Goal: Task Accomplishment & Management: Use online tool/utility

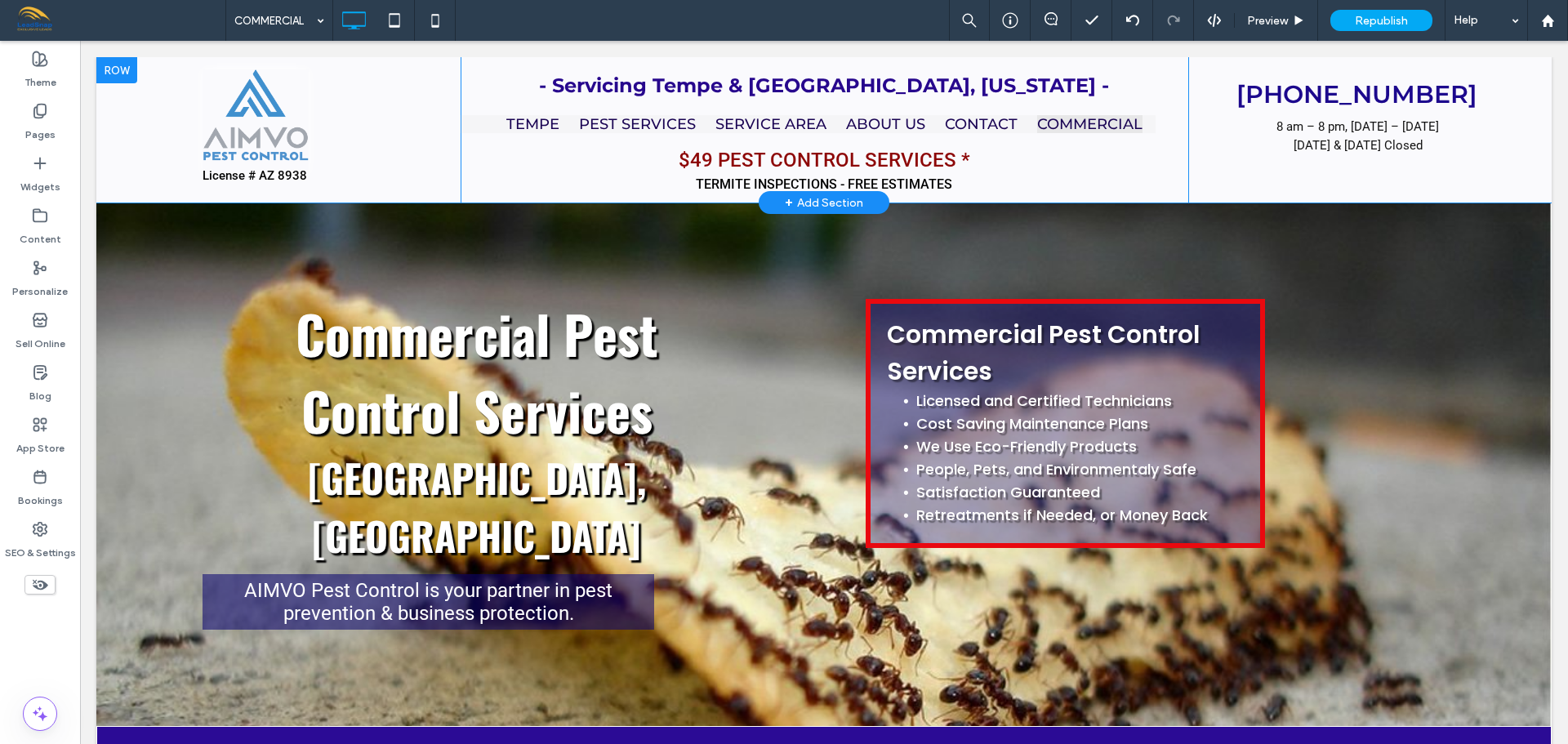
click at [108, 66] on div at bounding box center [117, 69] width 41 height 26
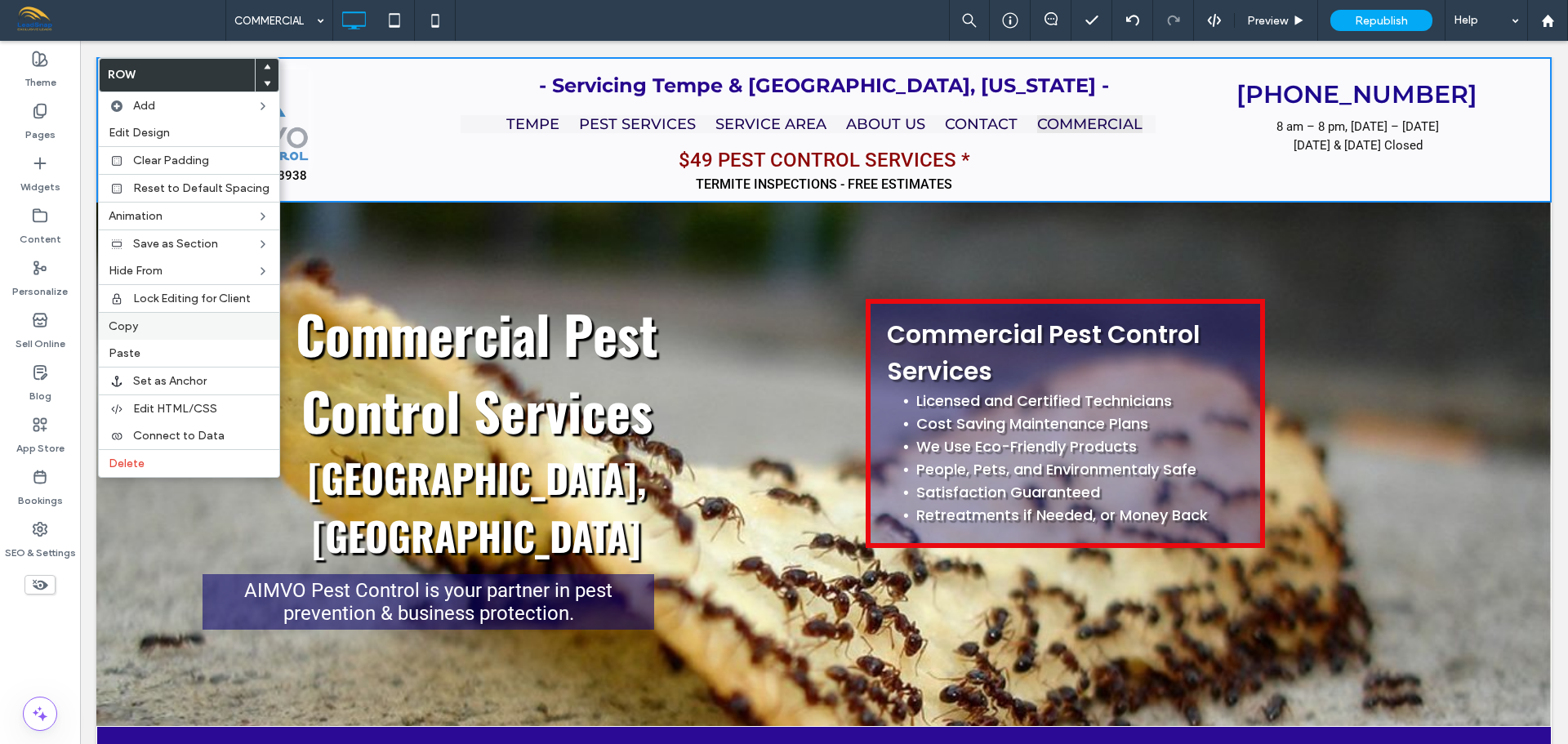
click at [182, 327] on label "Copy" at bounding box center [189, 326] width 161 height 14
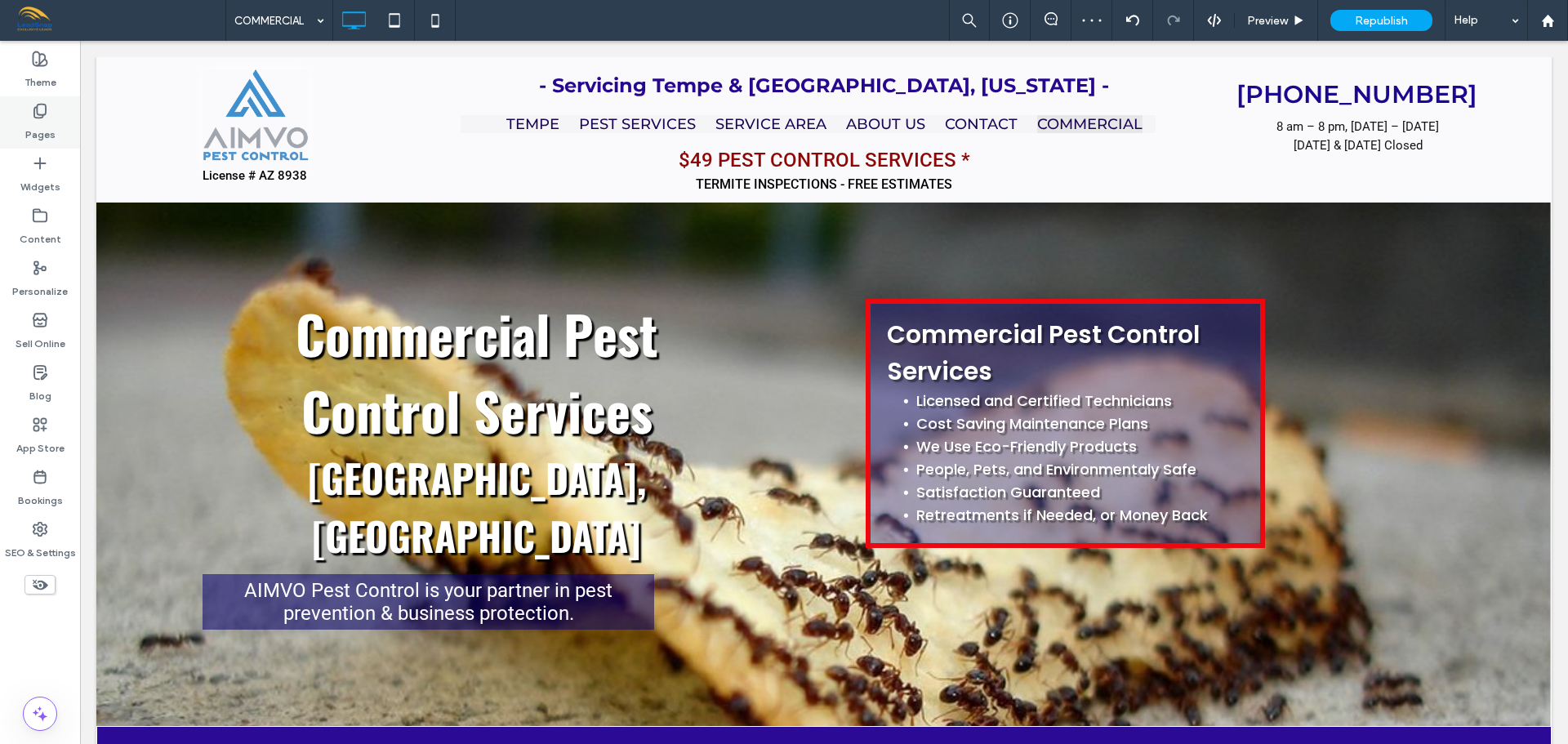
click at [33, 110] on icon at bounding box center [40, 111] width 16 height 16
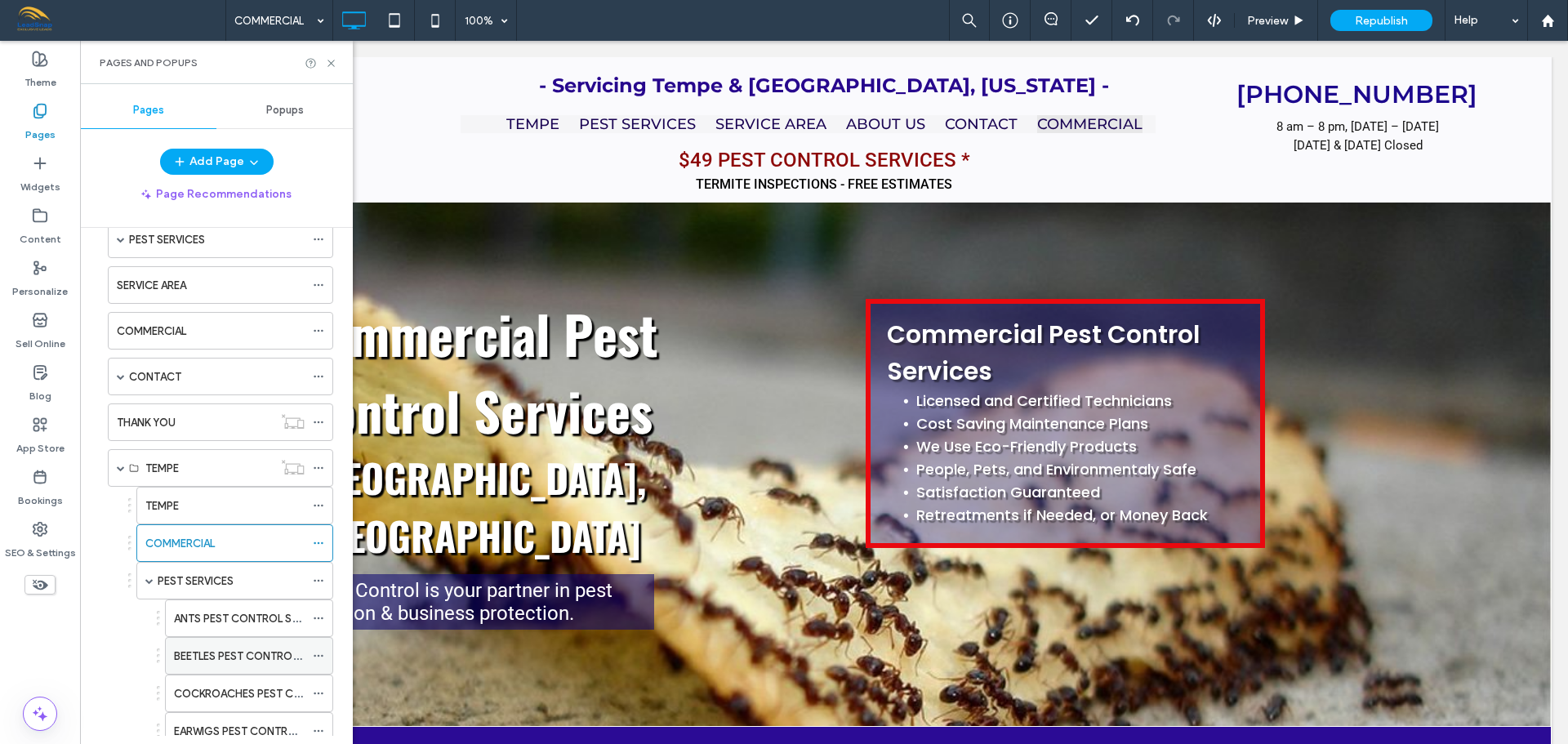
scroll to position [245, 0]
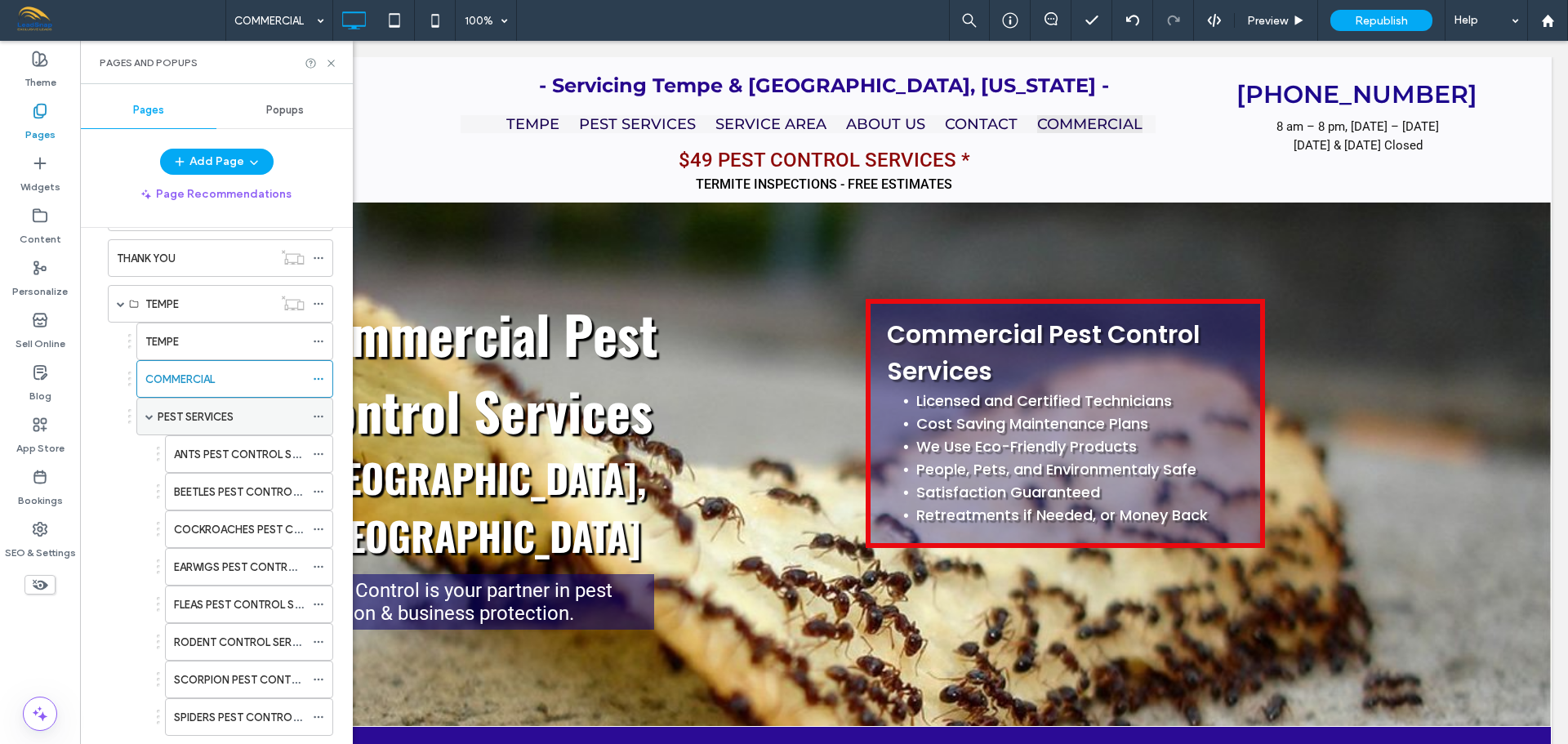
click at [191, 417] on label "PEST SERVICES" at bounding box center [195, 417] width 76 height 29
click at [331, 58] on icon at bounding box center [331, 63] width 13 height 13
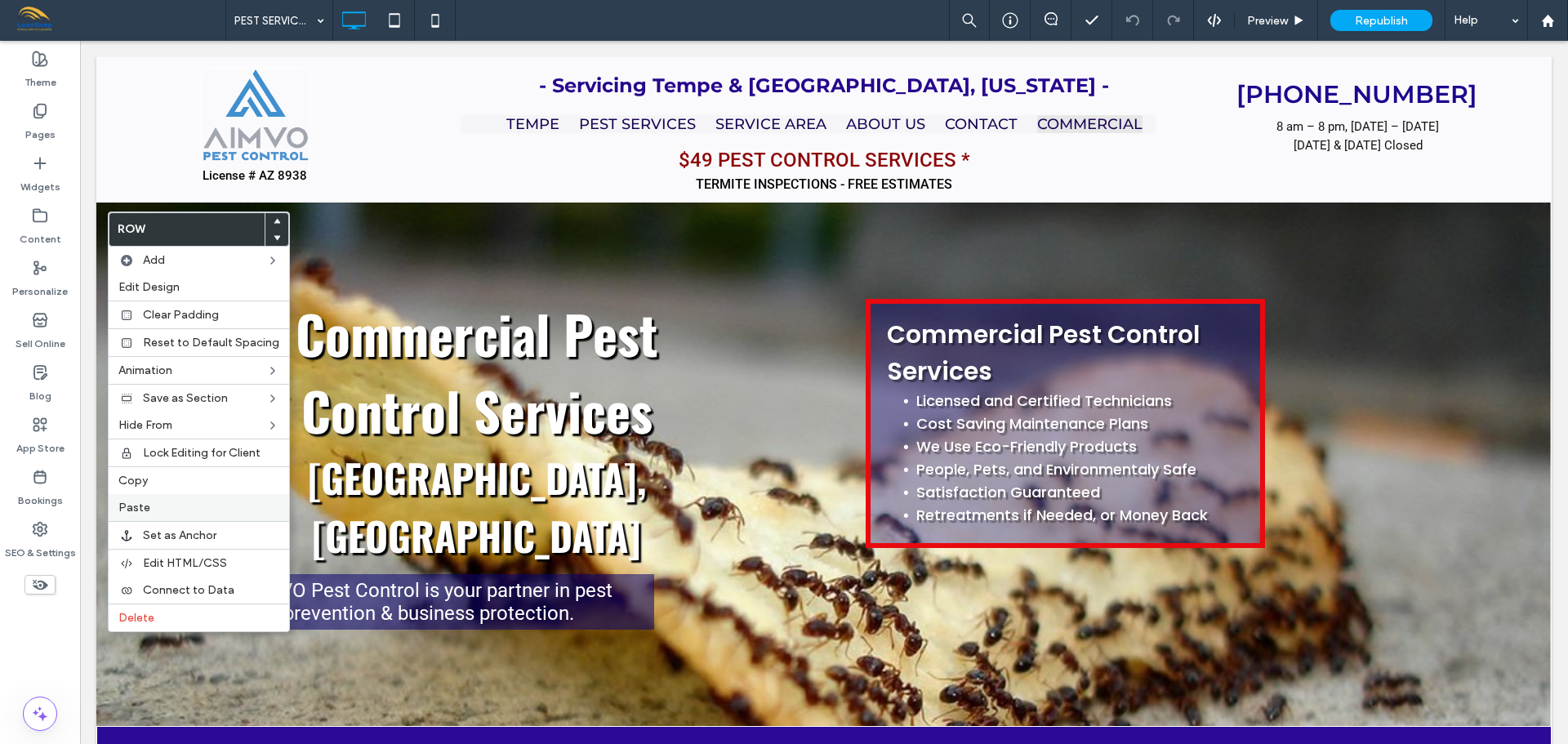
click at [177, 511] on label "Paste" at bounding box center [199, 508] width 161 height 14
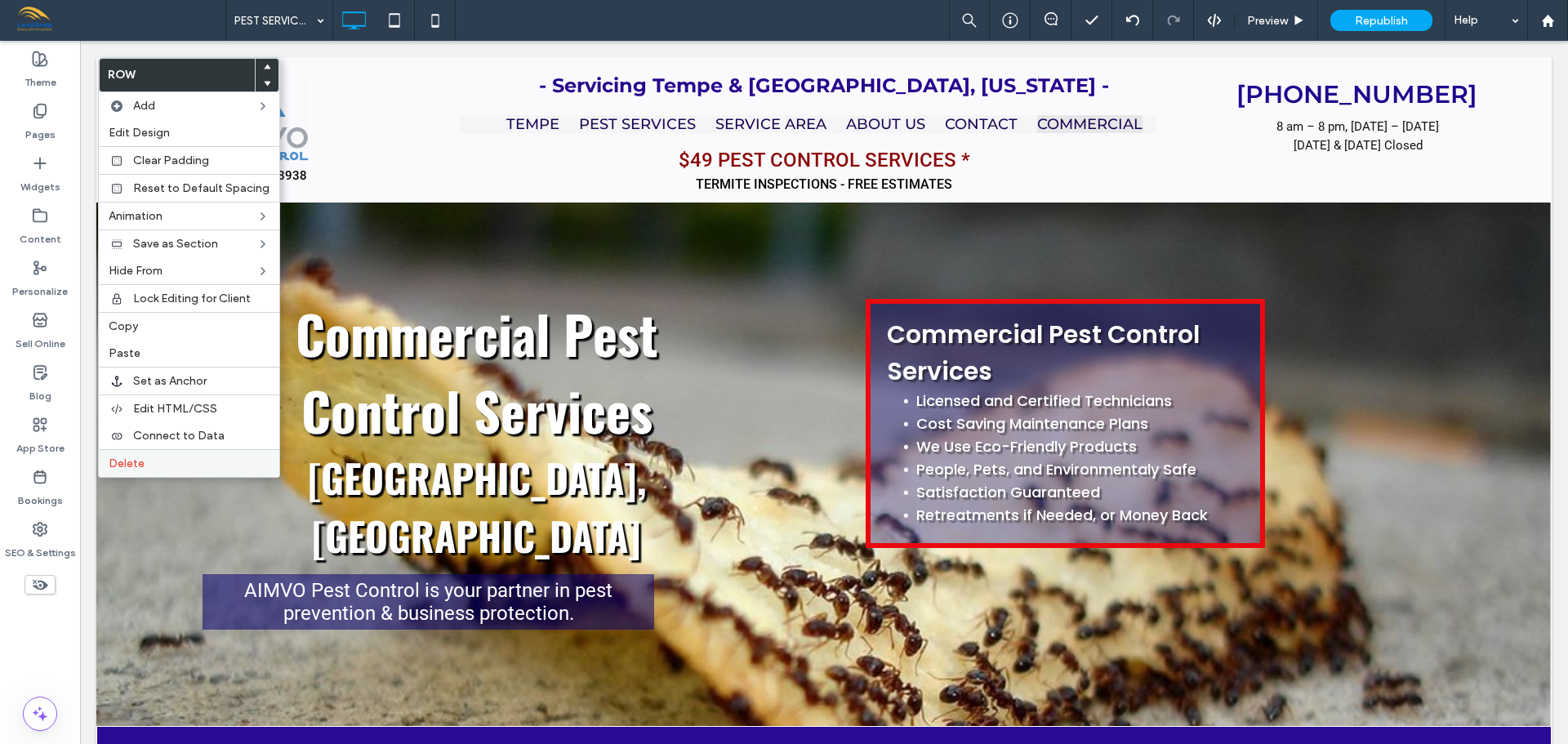
click at [124, 464] on span "Delete" at bounding box center [126, 463] width 36 height 14
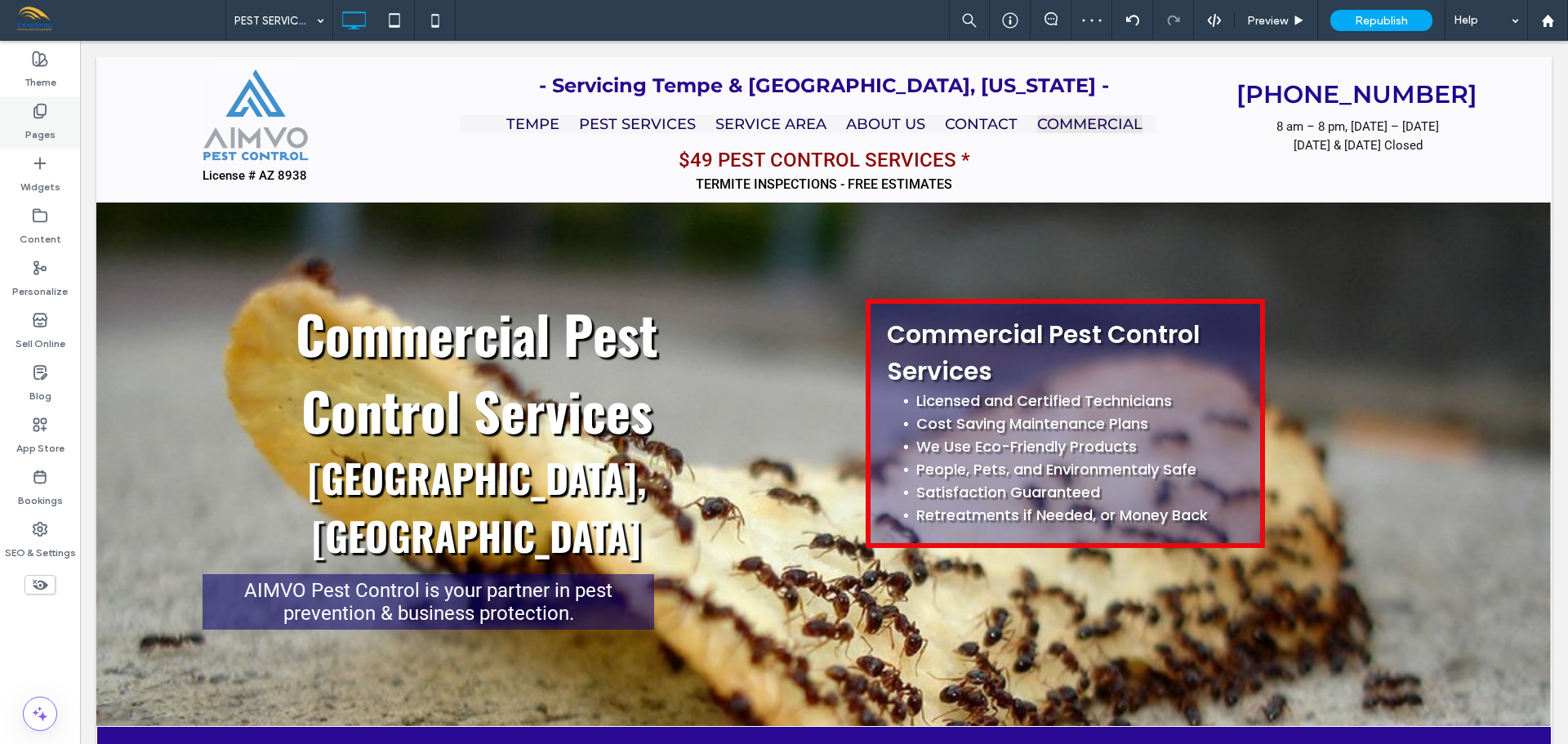
click at [24, 123] on div "Pages" at bounding box center [40, 123] width 80 height 52
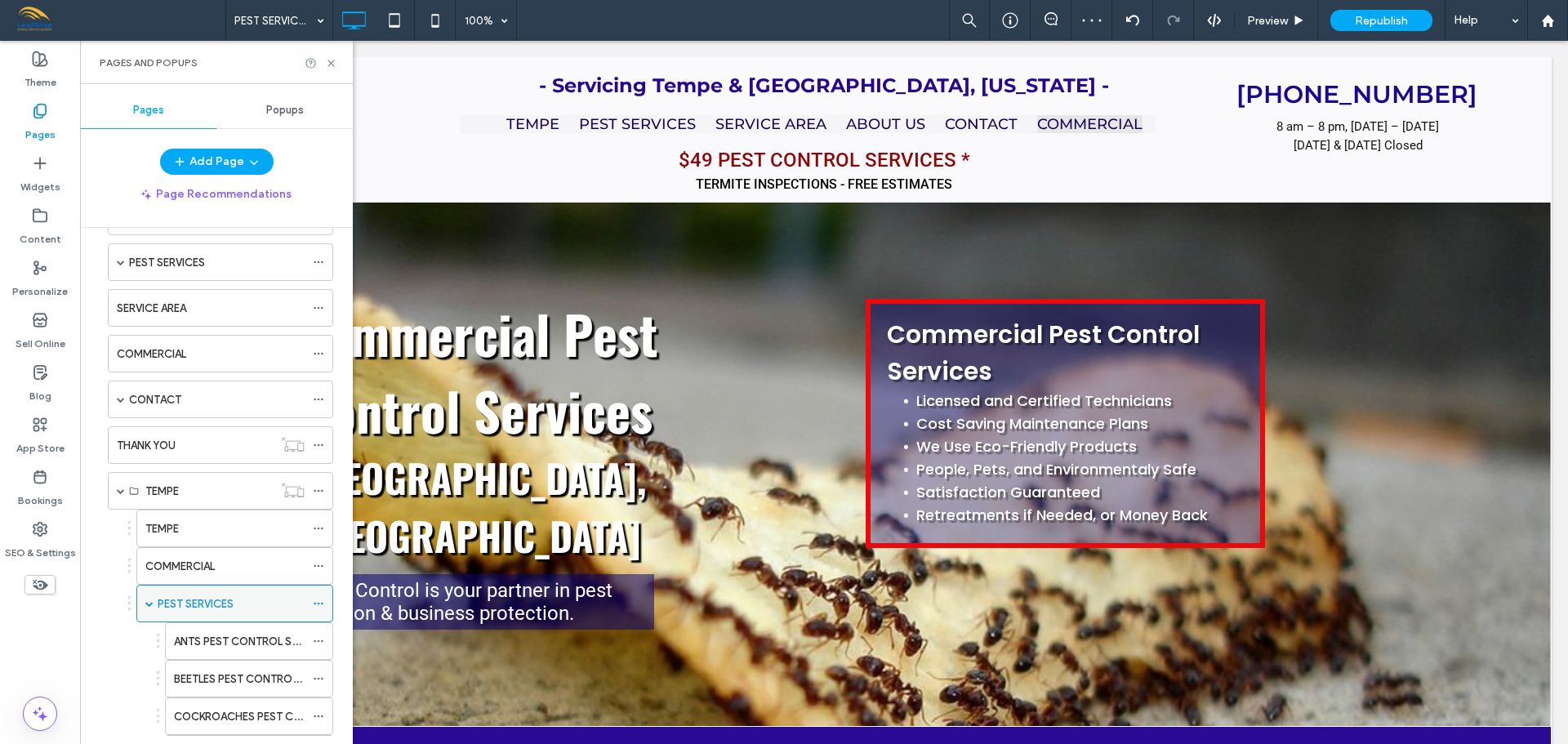
scroll to position [163, 0]
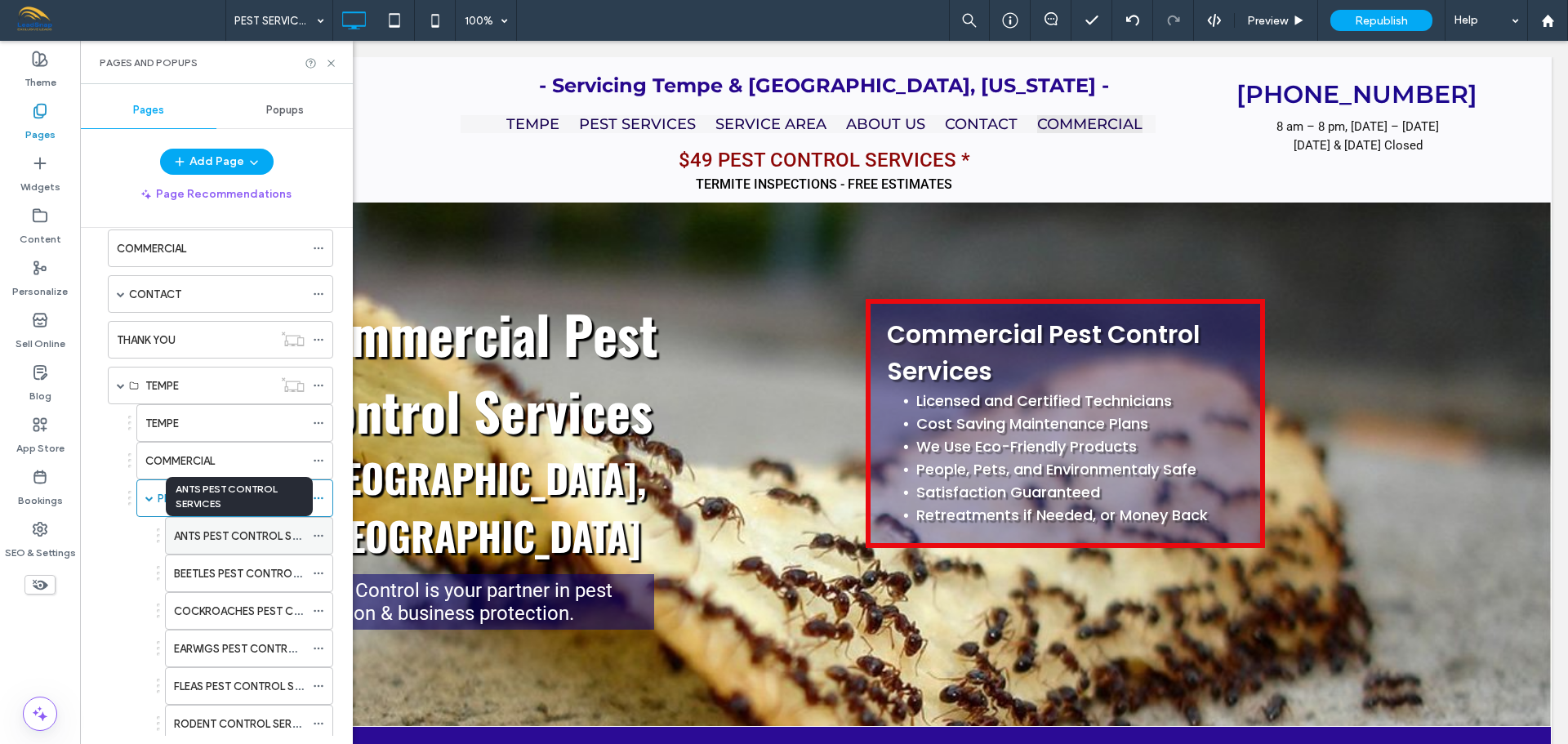
click at [223, 536] on label "ANTS PEST CONTROL SERVICES" at bounding box center [253, 537] width 159 height 29
click at [332, 61] on icon at bounding box center [331, 63] width 13 height 13
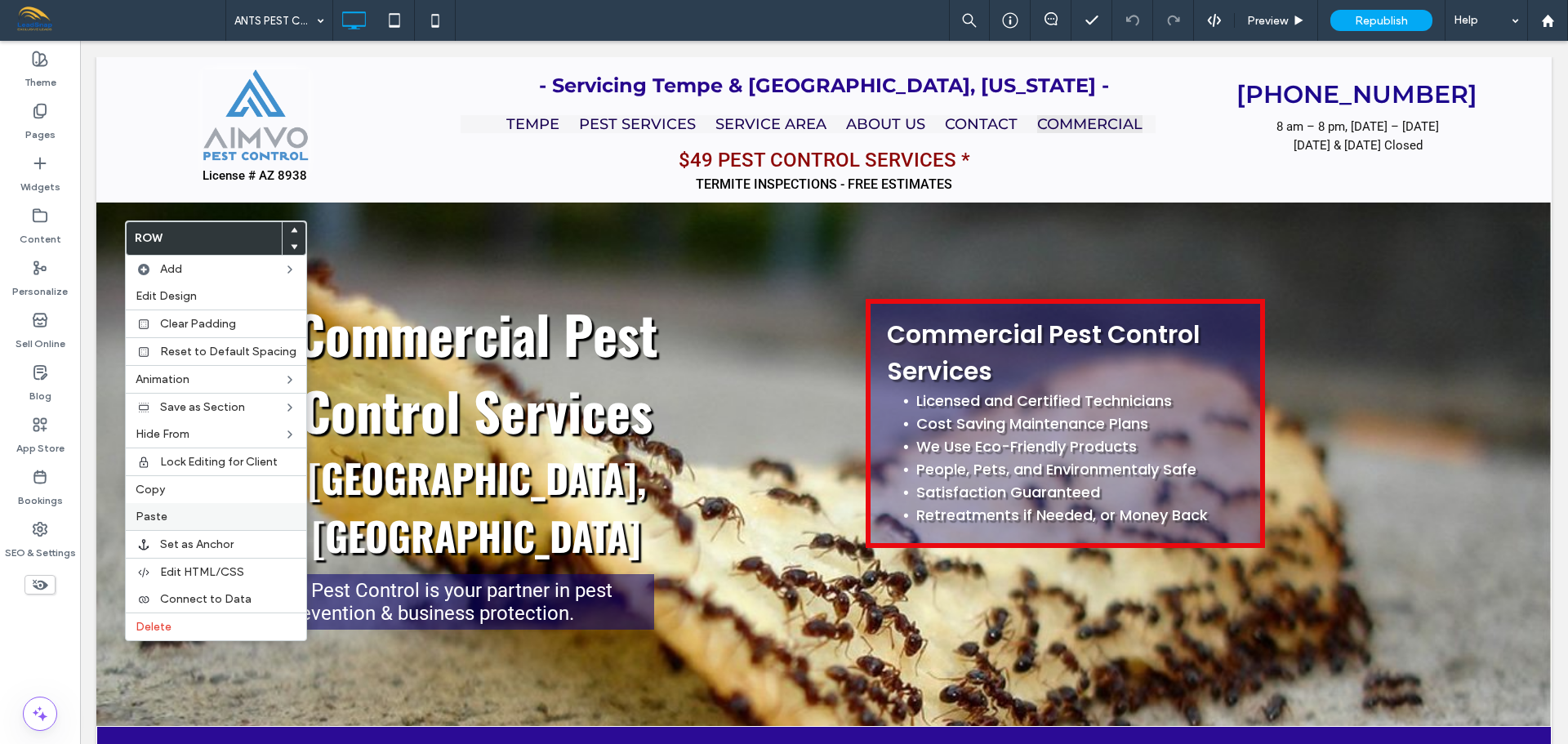
click at [221, 516] on label "Paste" at bounding box center [215, 516] width 161 height 14
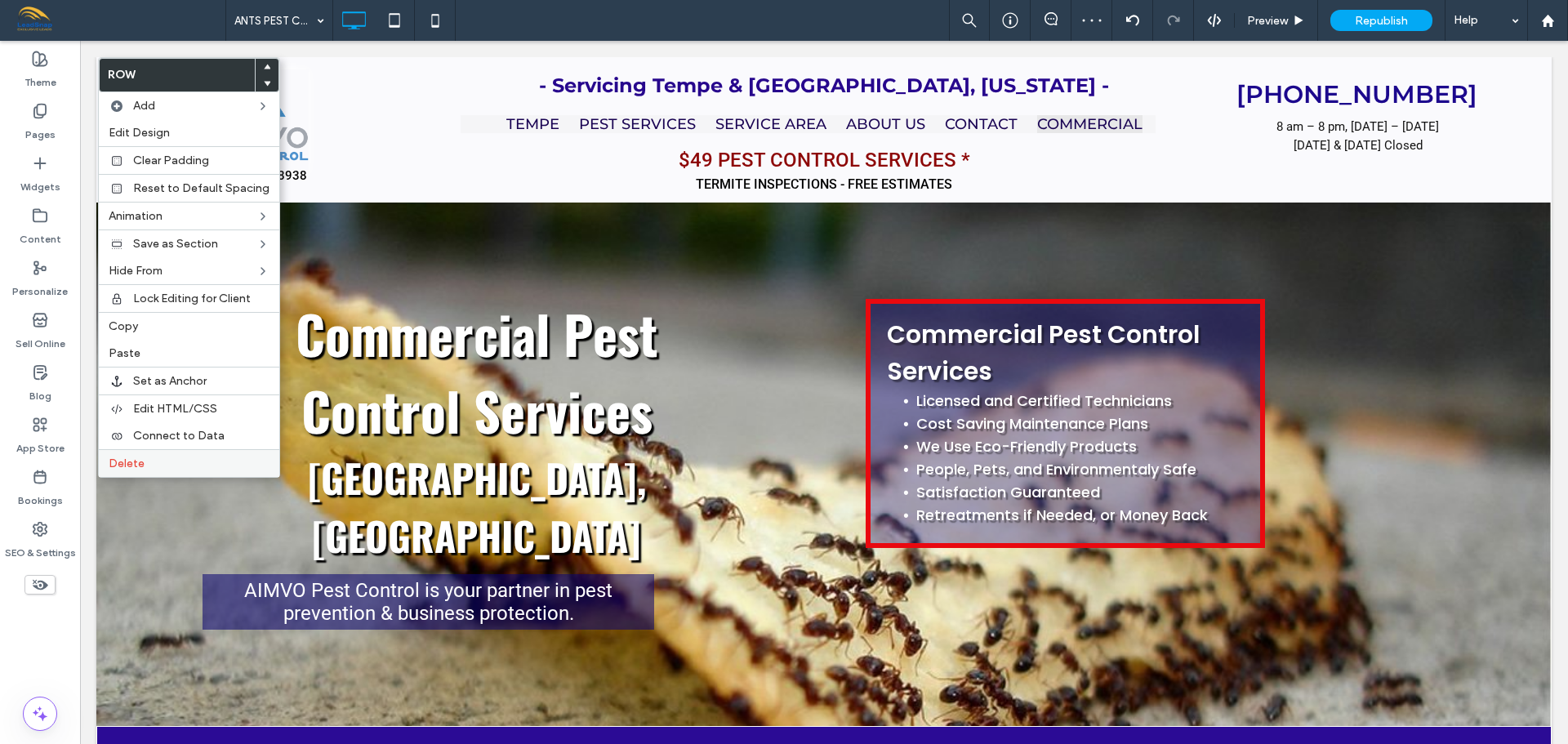
click at [139, 460] on span "Delete" at bounding box center [126, 463] width 36 height 14
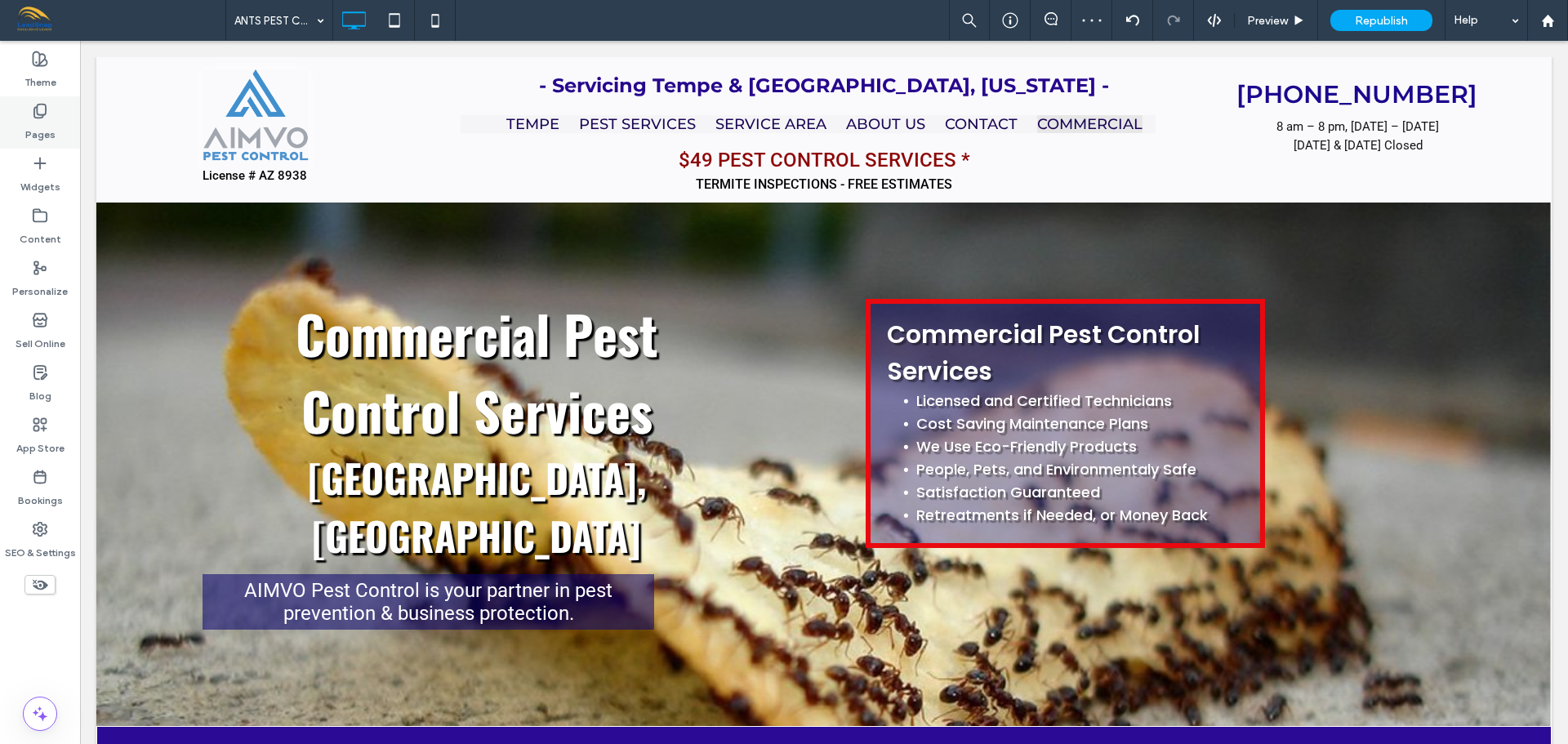
click at [44, 125] on label "Pages" at bounding box center [40, 131] width 30 height 23
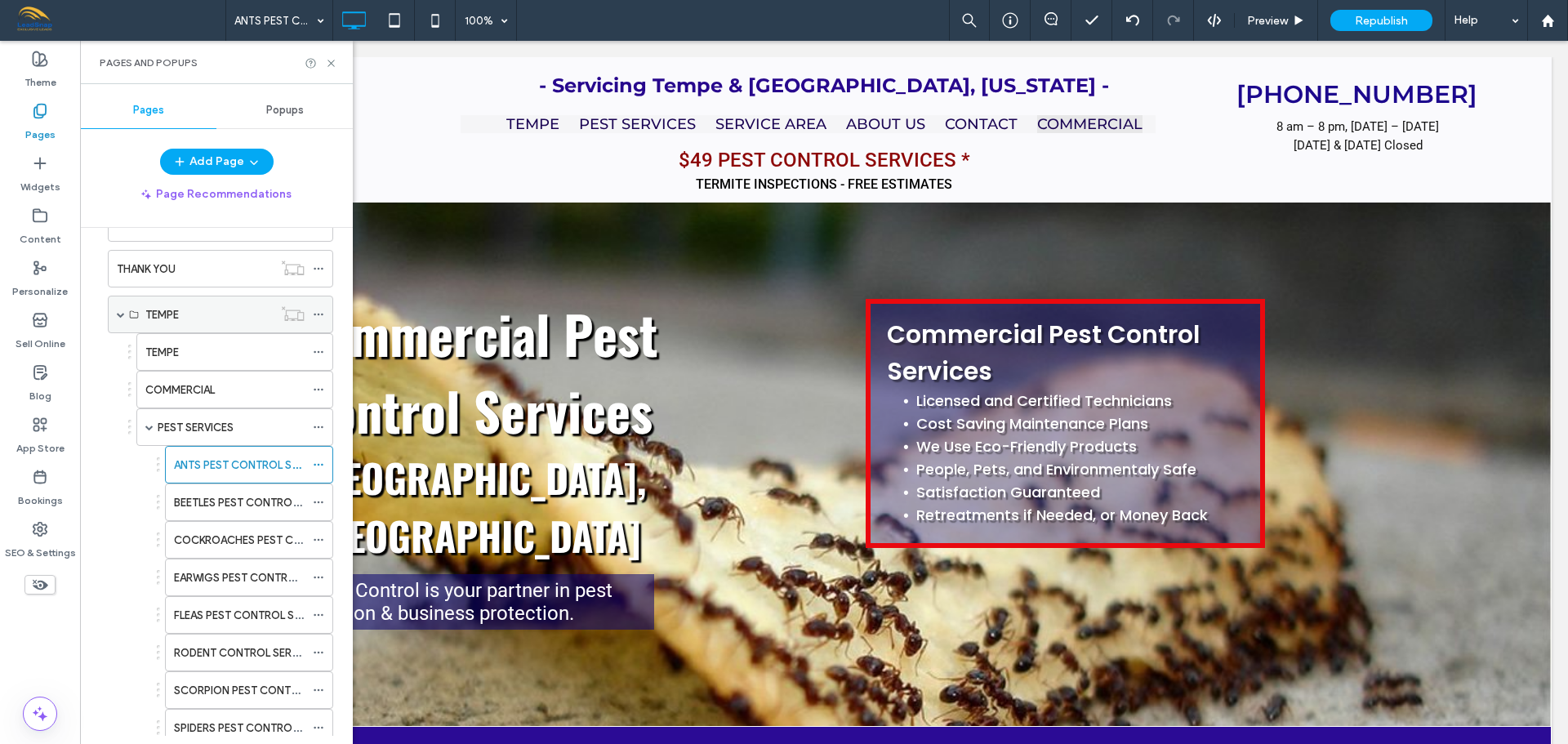
scroll to position [245, 0]
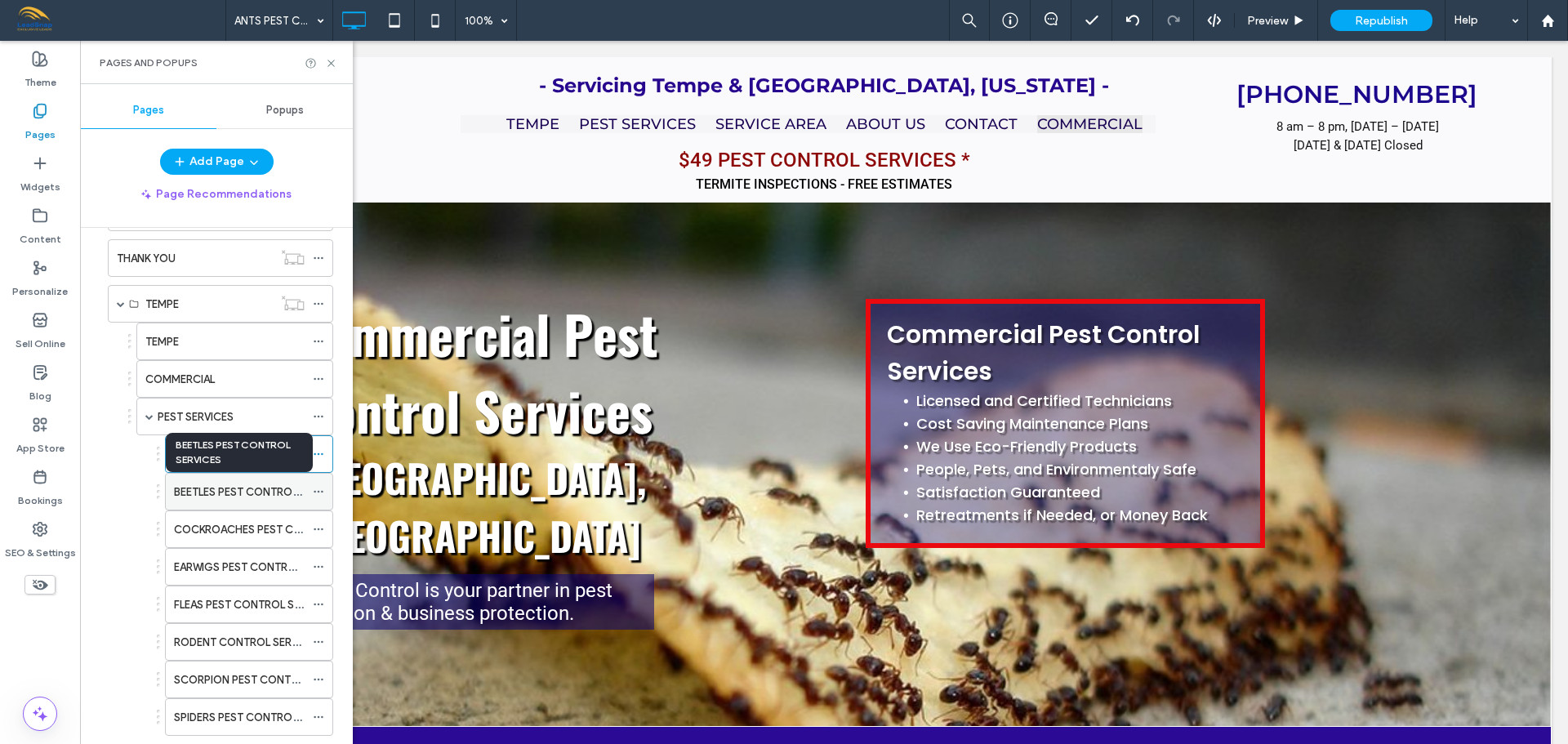
click at [202, 495] on label "BEETLES PEST CONTROL SERVICES" at bounding box center [261, 492] width 174 height 29
click at [331, 61] on icon at bounding box center [331, 63] width 13 height 13
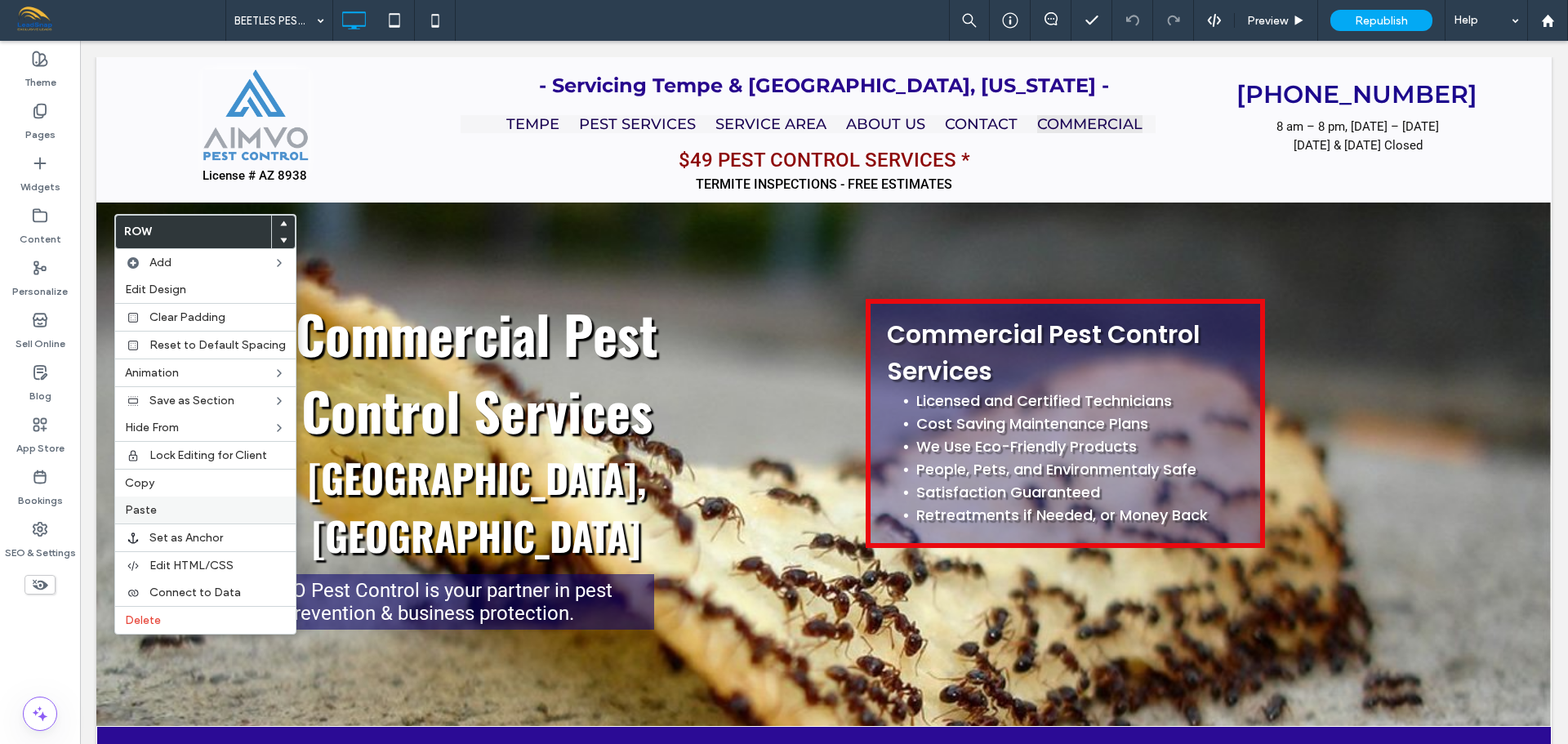
click at [162, 515] on label "Paste" at bounding box center [205, 510] width 161 height 14
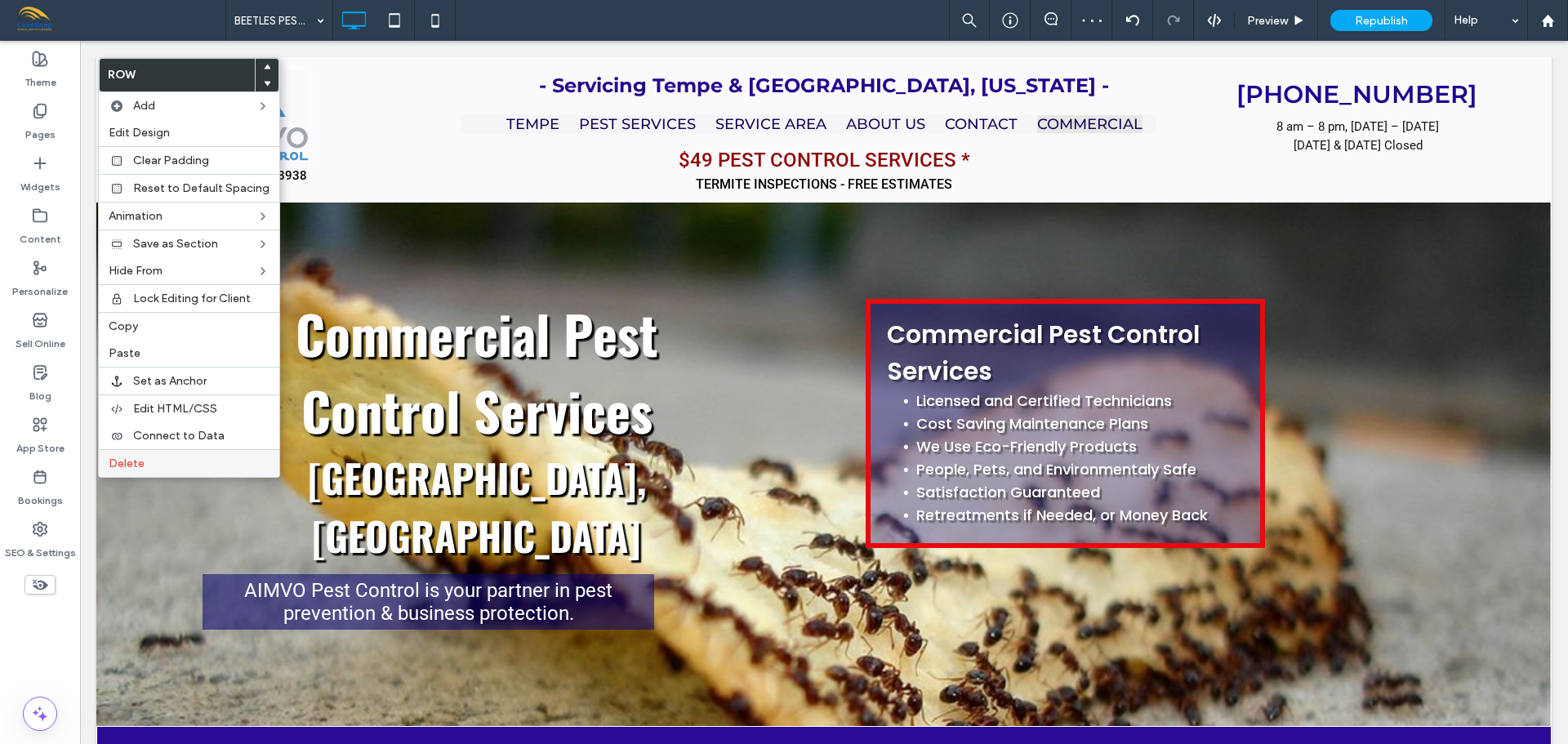
click at [130, 462] on span "Delete" at bounding box center [126, 463] width 36 height 14
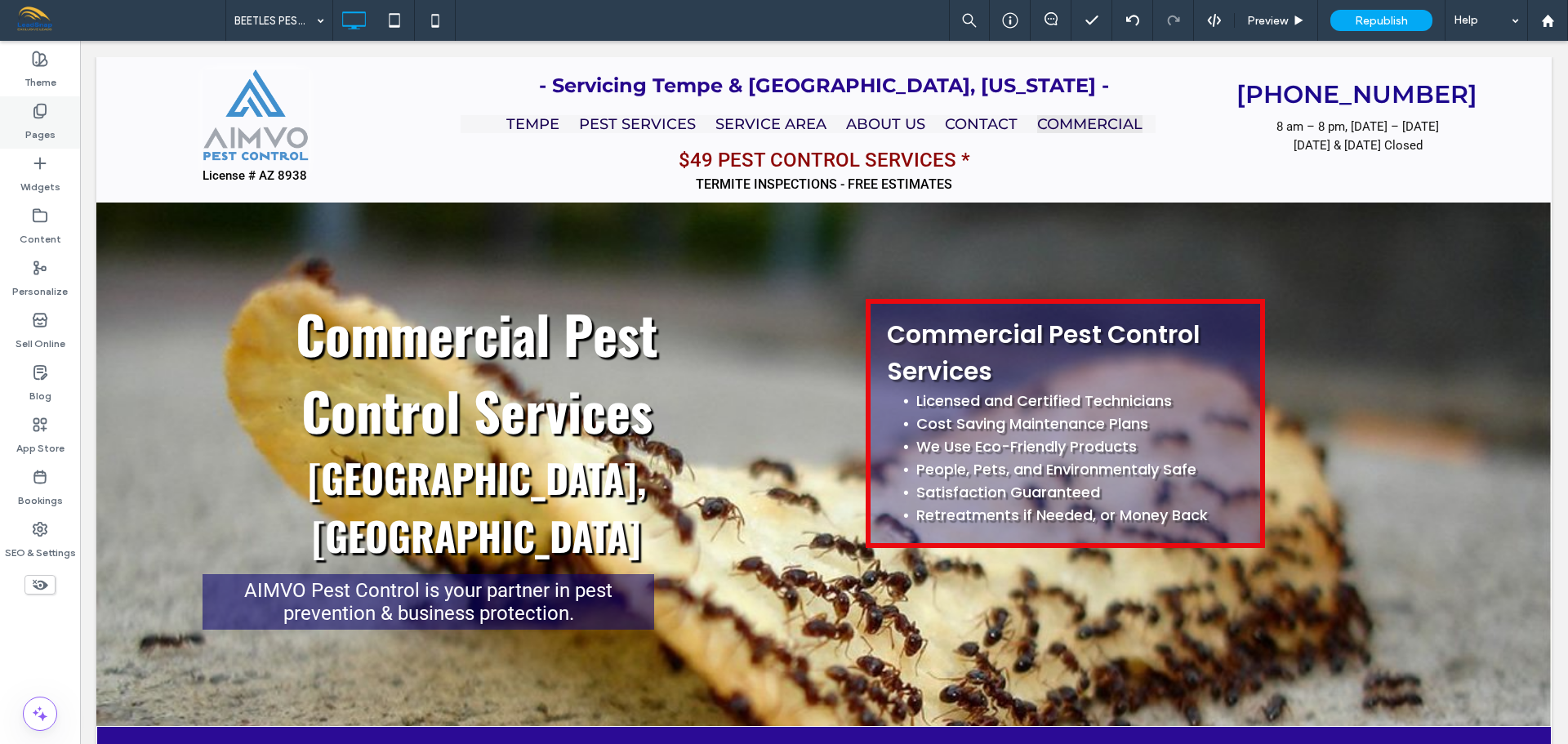
click at [40, 133] on label "Pages" at bounding box center [40, 131] width 30 height 23
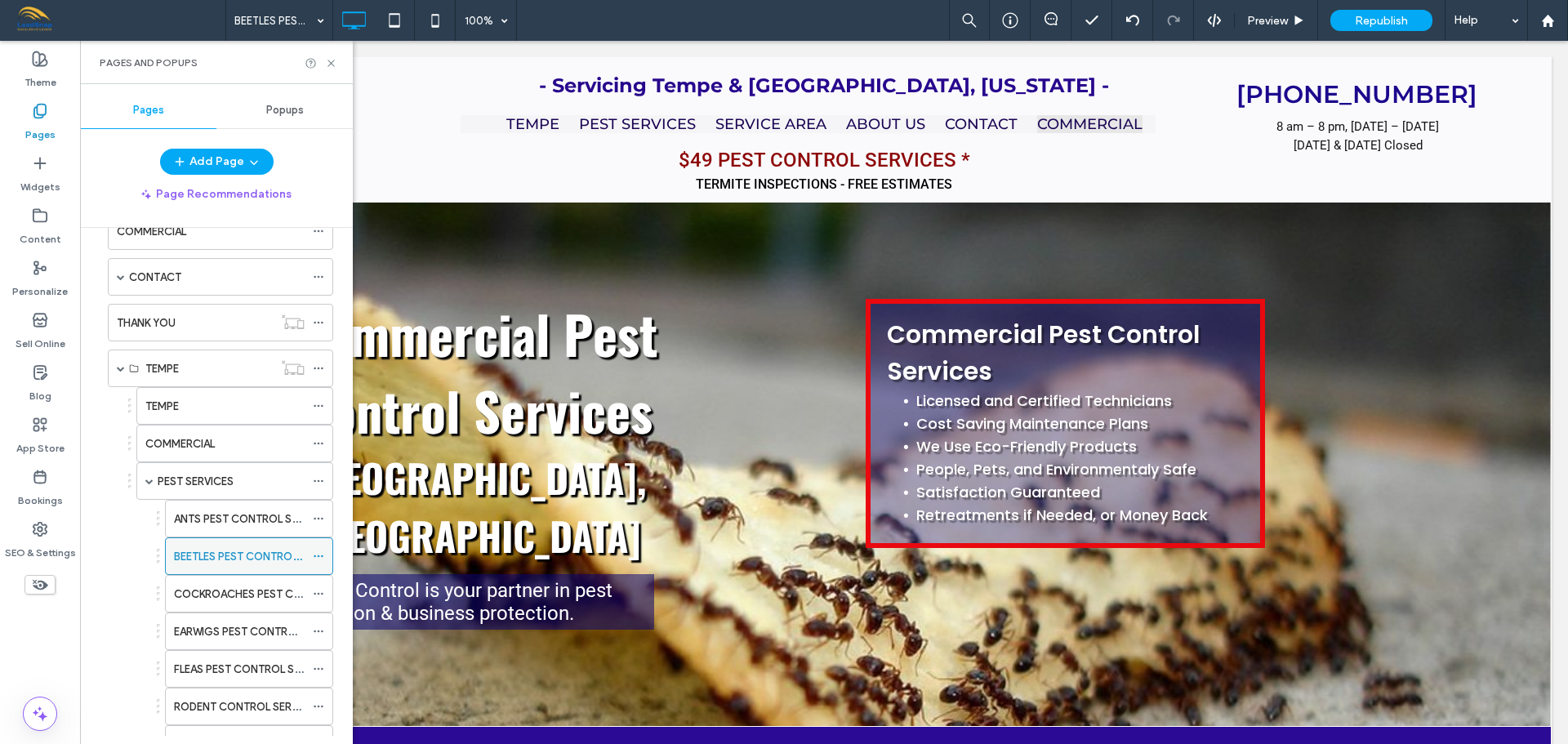
scroll to position [245, 0]
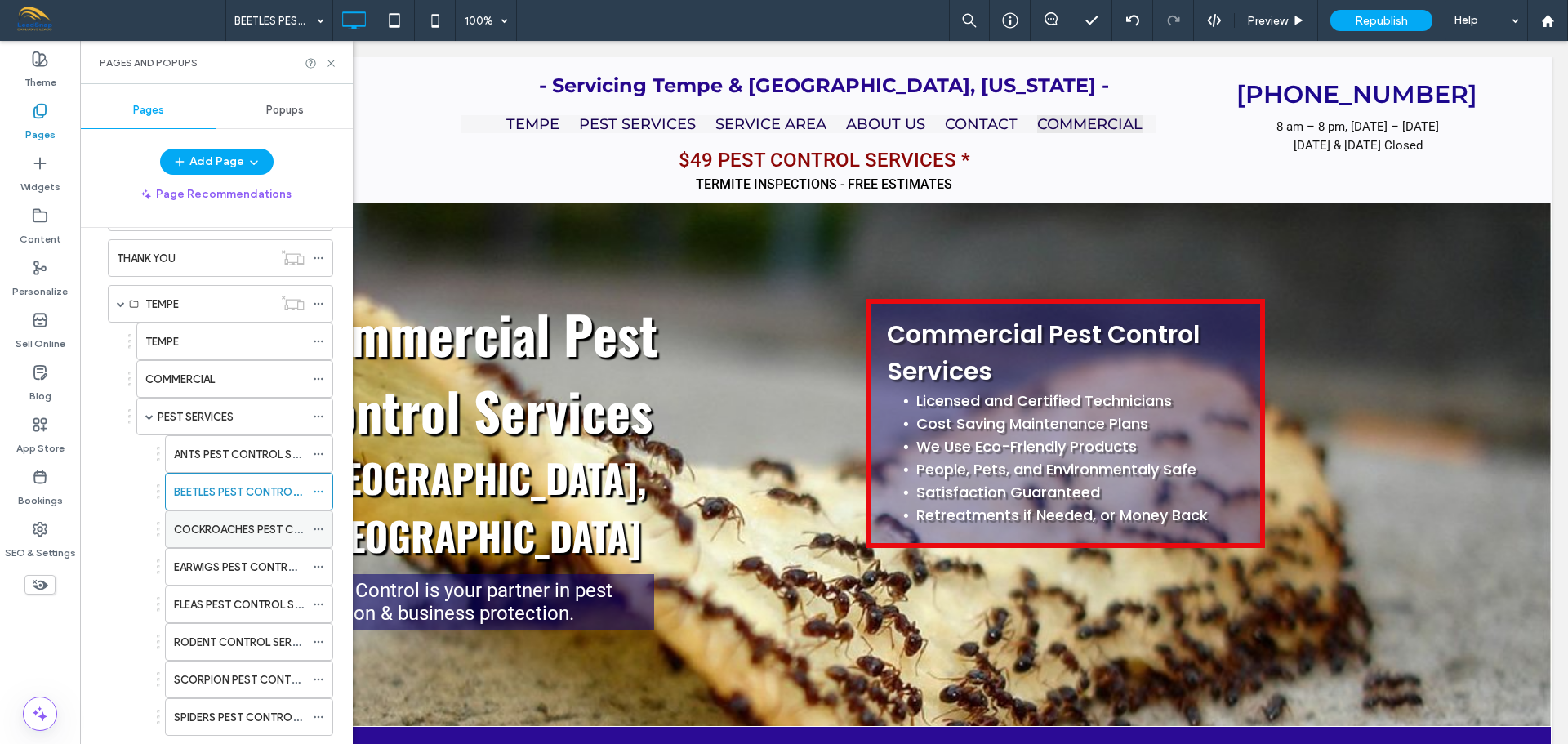
click at [215, 530] on label "COCKROACHES PEST CONTROL SERVICES" at bounding box center [280, 530] width 213 height 29
click at [332, 59] on icon at bounding box center [331, 63] width 13 height 13
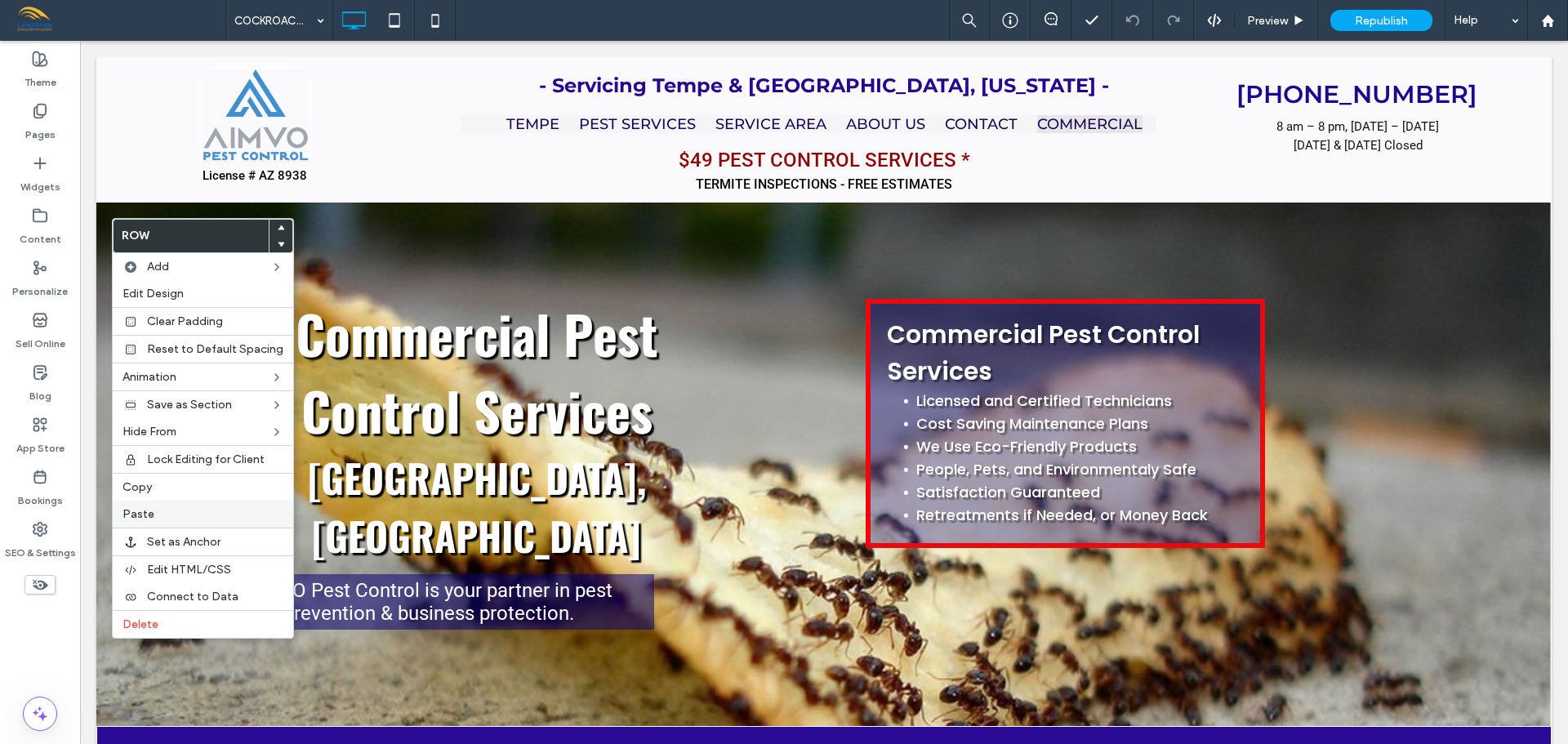
click at [167, 511] on label "Paste" at bounding box center [203, 513] width 161 height 14
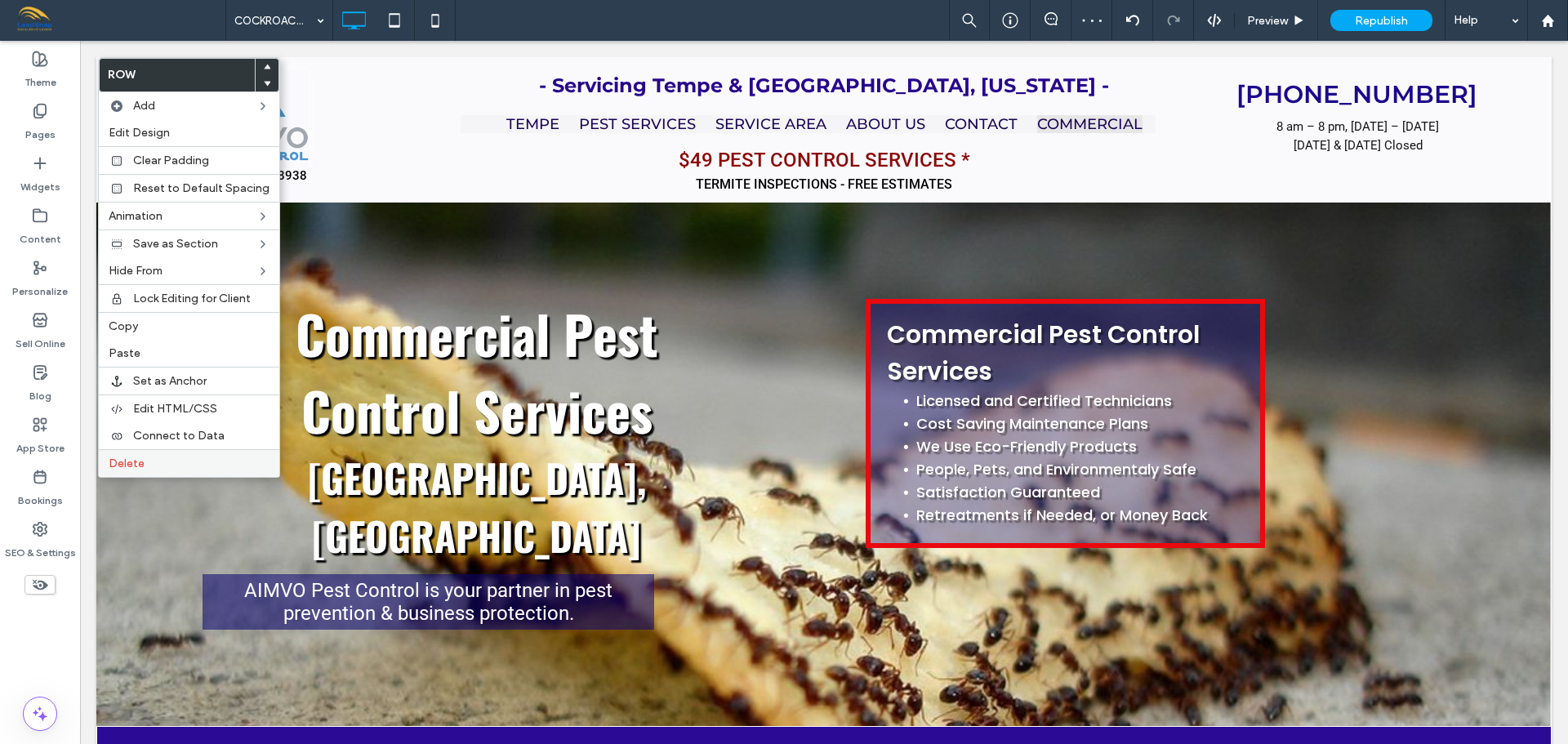
click at [120, 460] on span "Delete" at bounding box center [126, 463] width 36 height 14
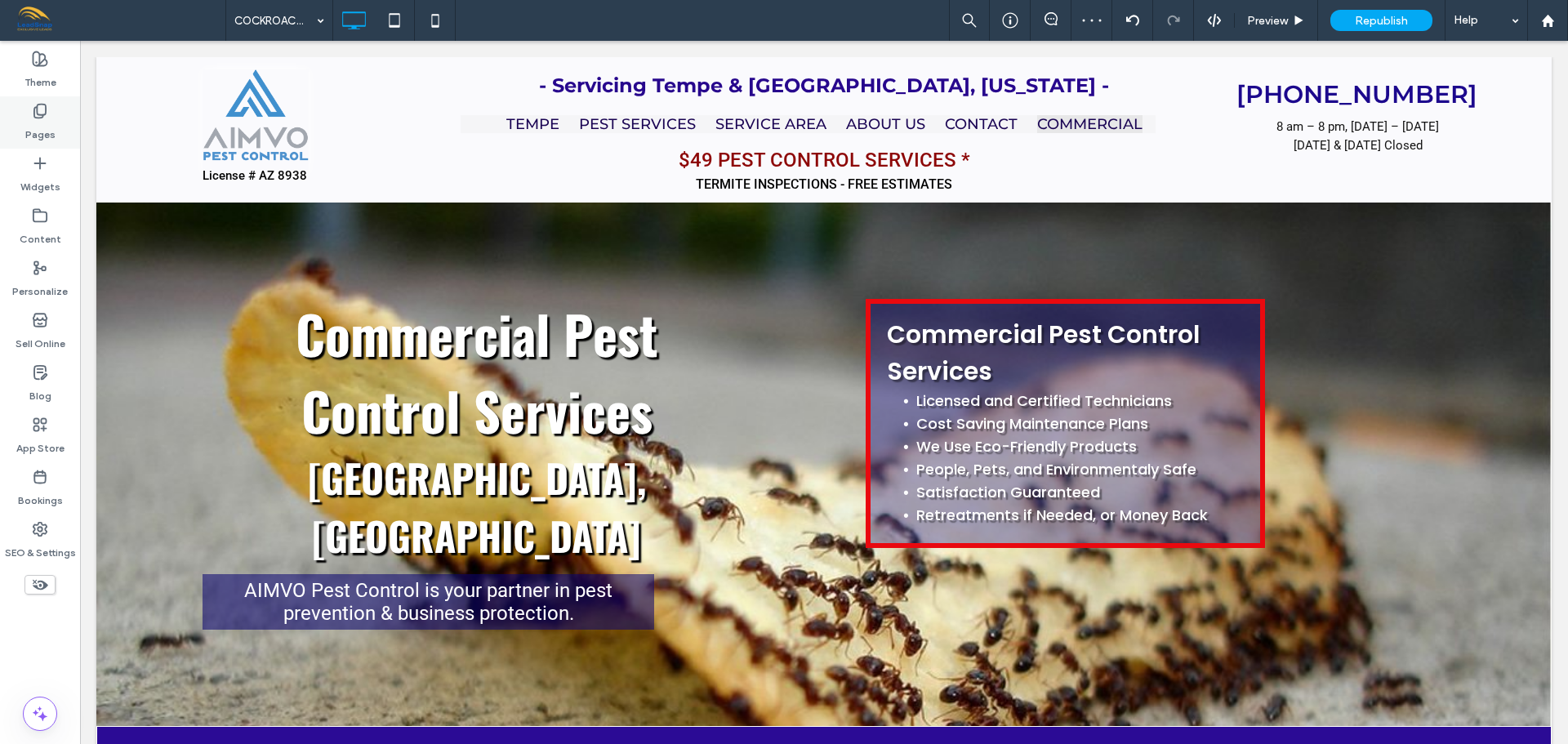
click at [44, 125] on label "Pages" at bounding box center [40, 131] width 30 height 23
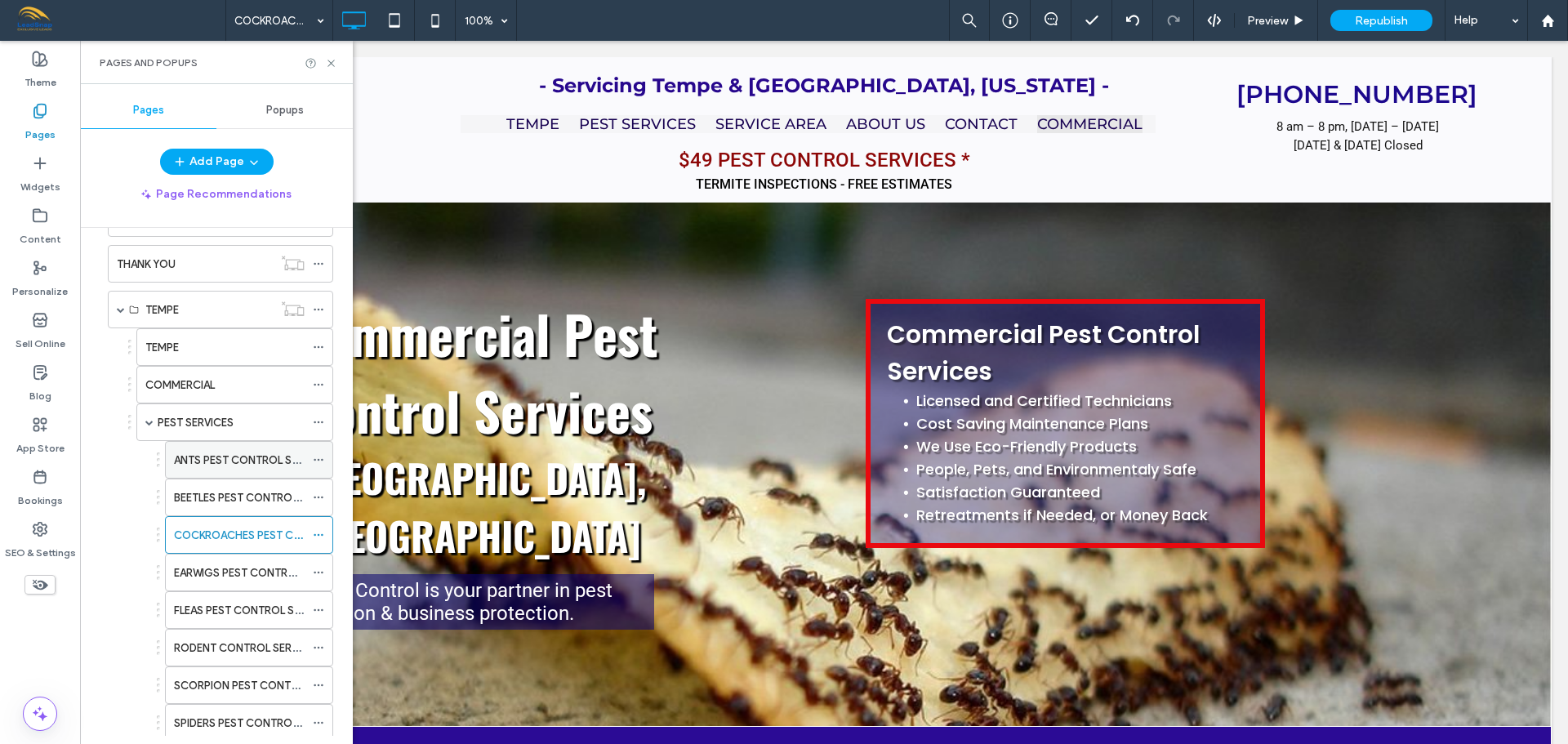
scroll to position [245, 0]
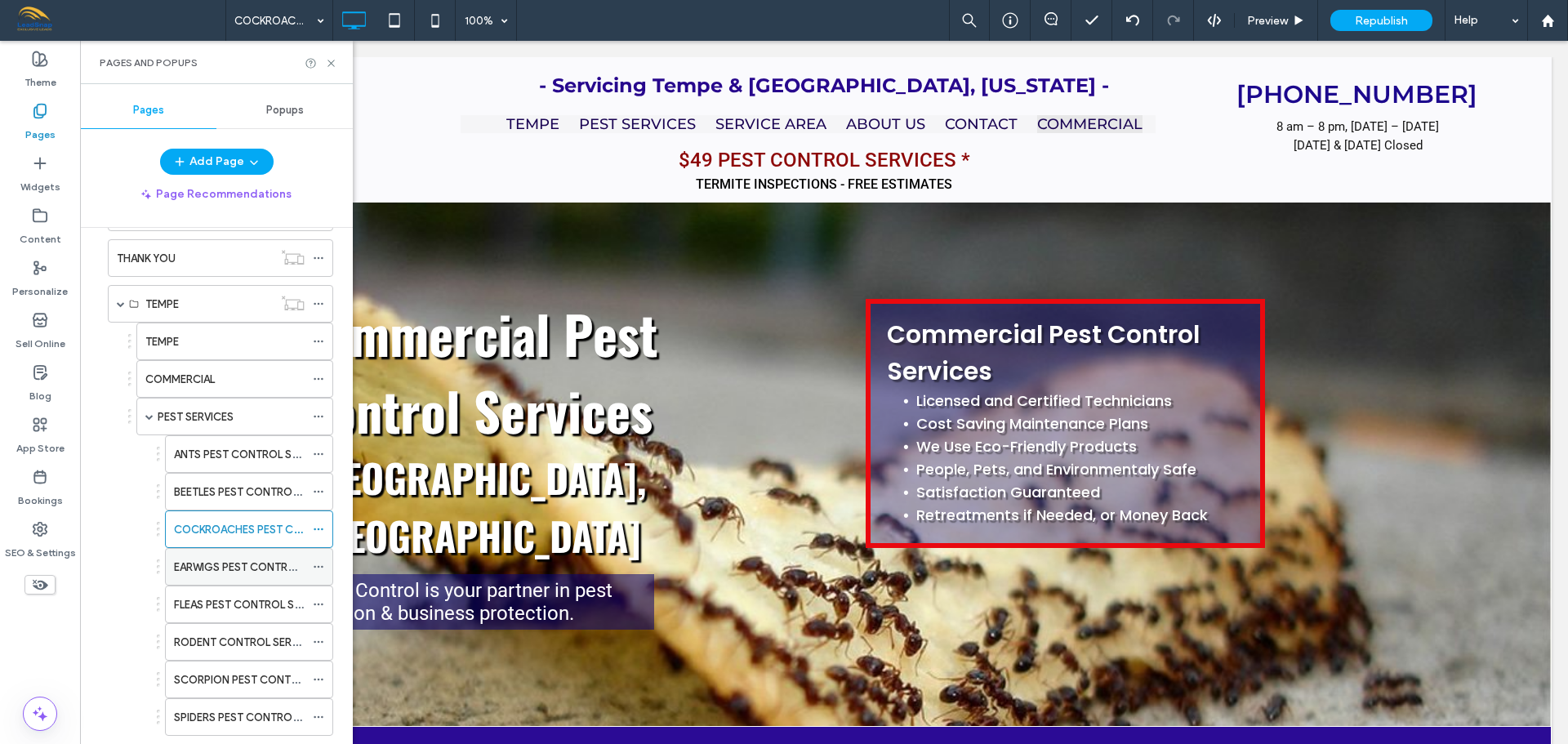
click at [226, 555] on div "EARWIGS PEST CONTROL SERVICES" at bounding box center [238, 566] width 130 height 36
click at [332, 64] on use at bounding box center [330, 63] width 7 height 7
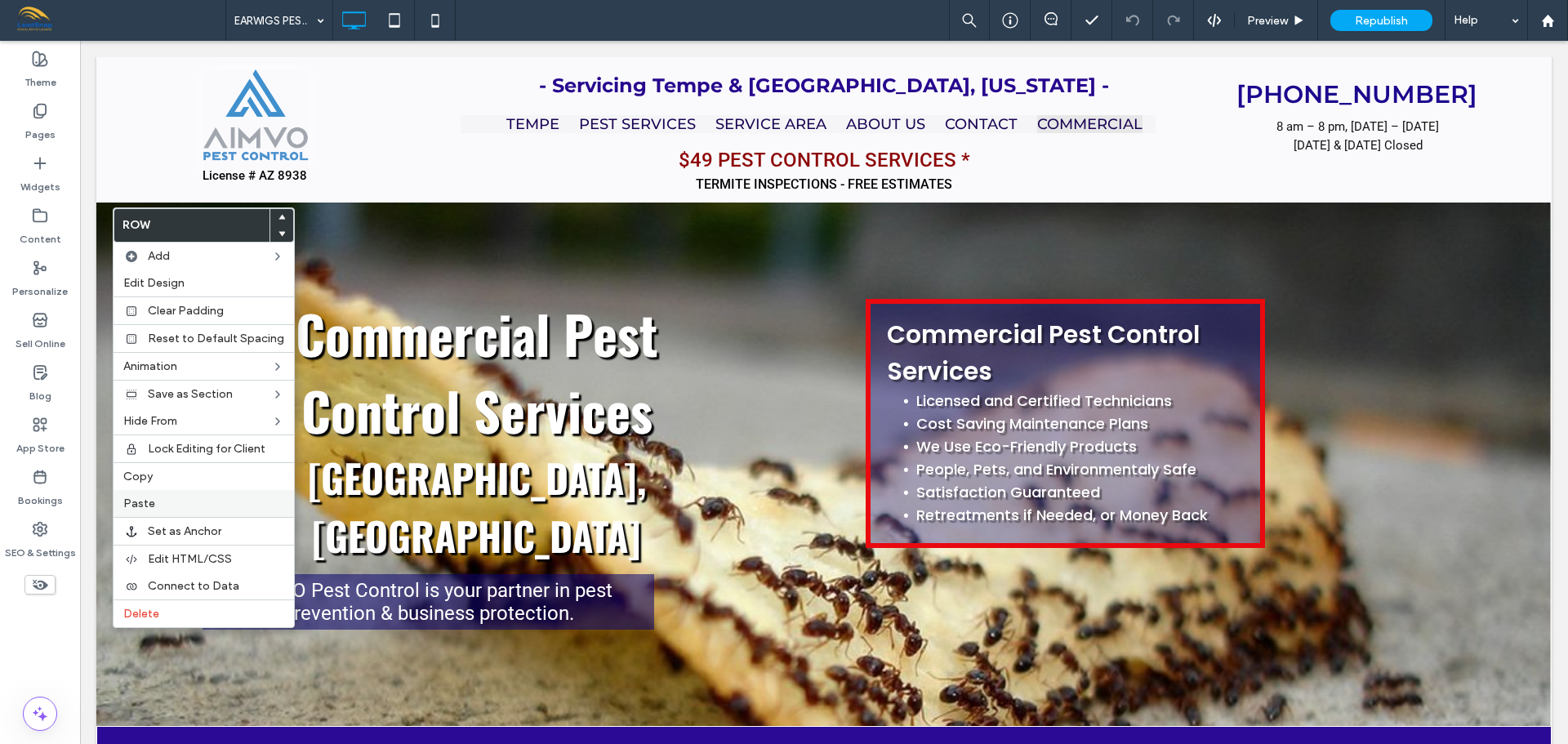
click at [139, 501] on span "Paste" at bounding box center [139, 503] width 32 height 14
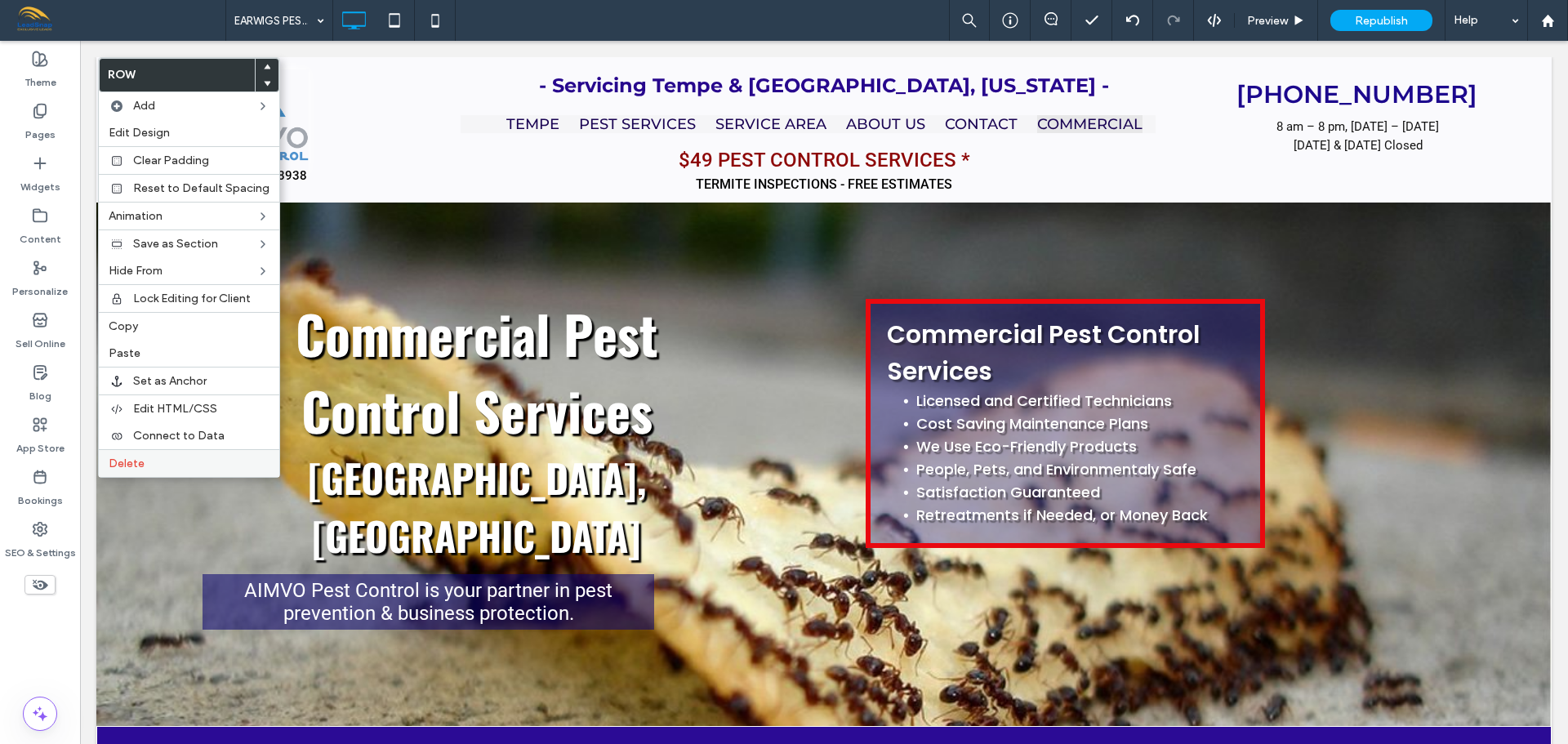
click at [124, 461] on span "Delete" at bounding box center [126, 463] width 36 height 14
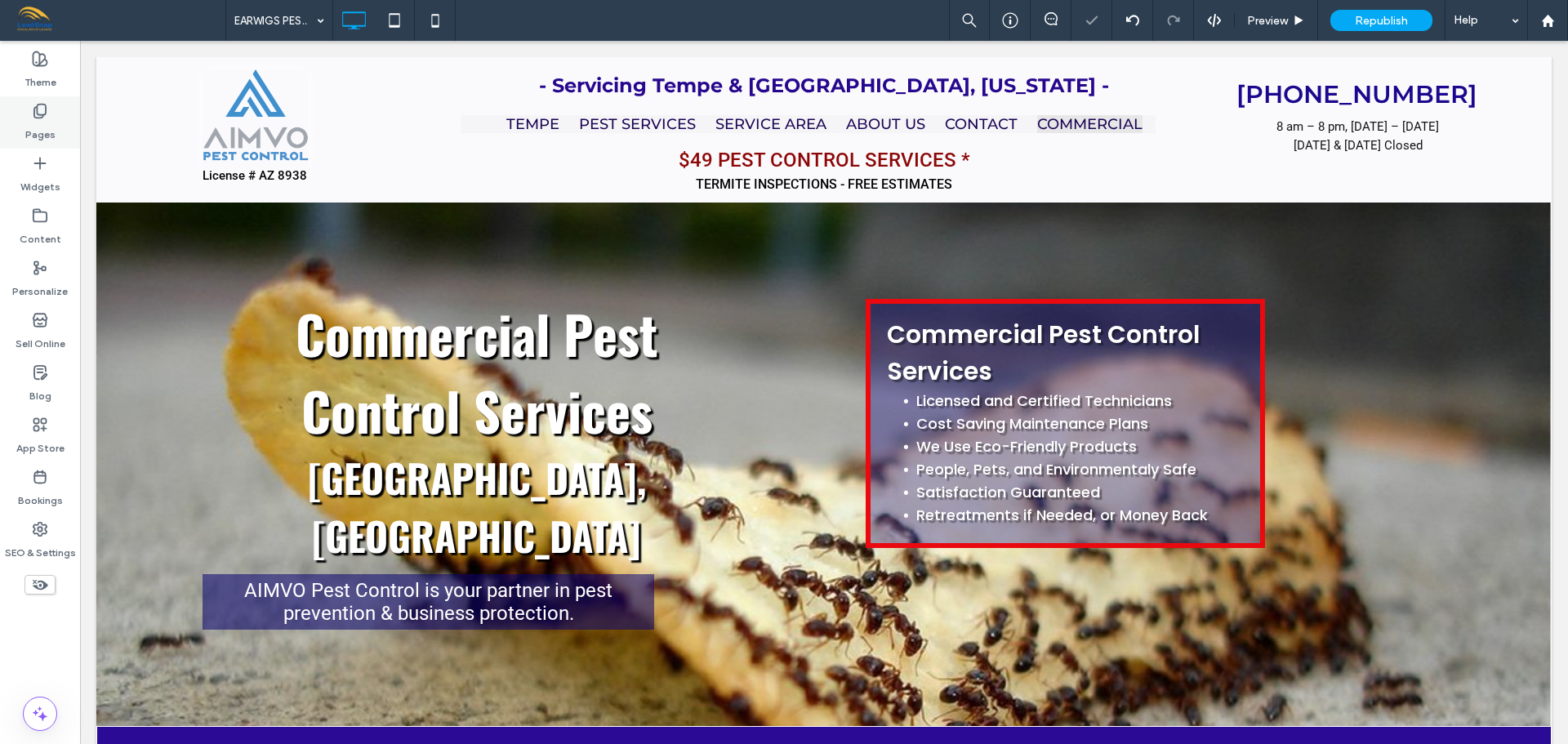
click at [29, 128] on label "Pages" at bounding box center [40, 131] width 30 height 23
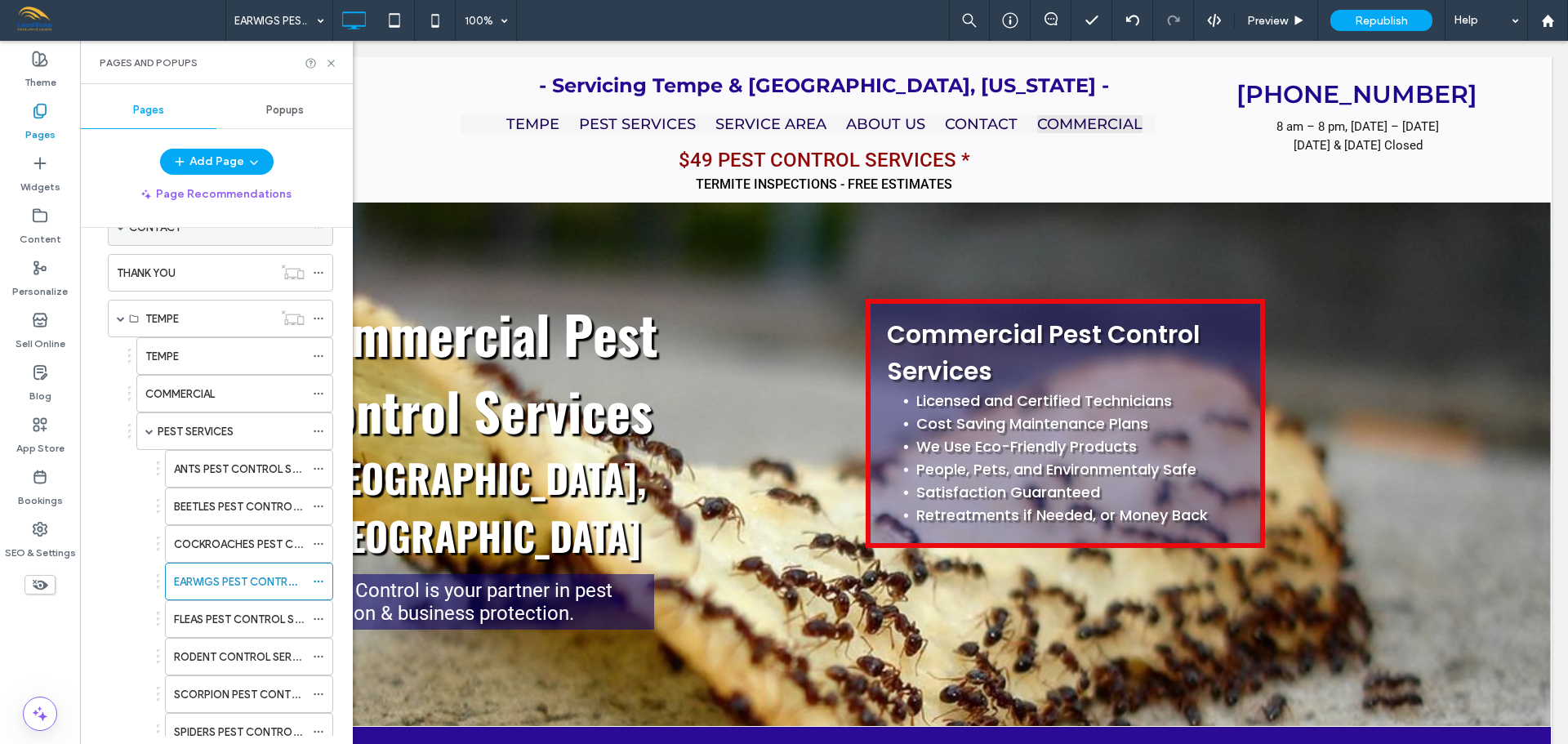
scroll to position [245, 0]
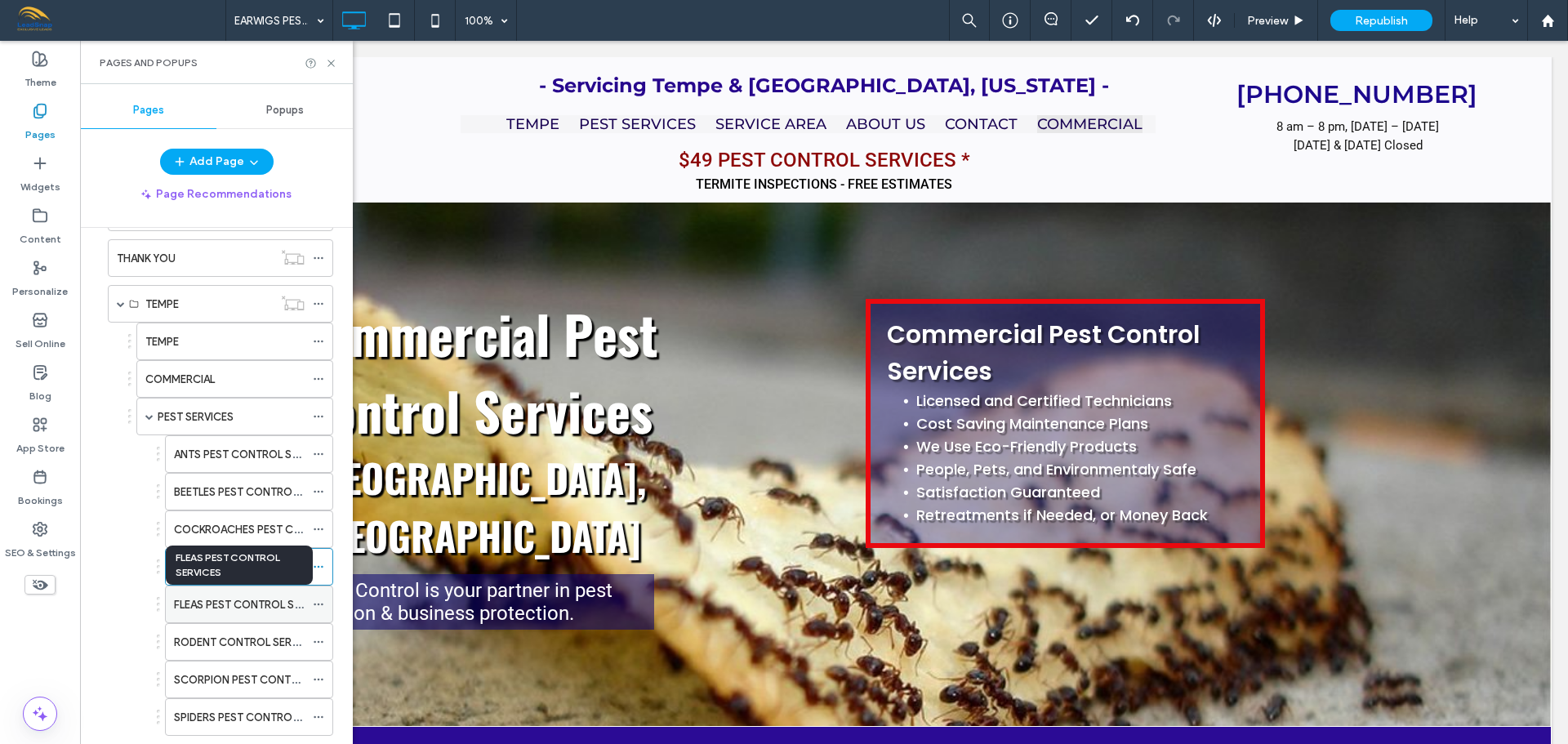
click at [198, 609] on label "FLEAS PEST CONTROL SERVICES" at bounding box center [255, 605] width 162 height 29
click at [333, 62] on icon at bounding box center [331, 63] width 13 height 13
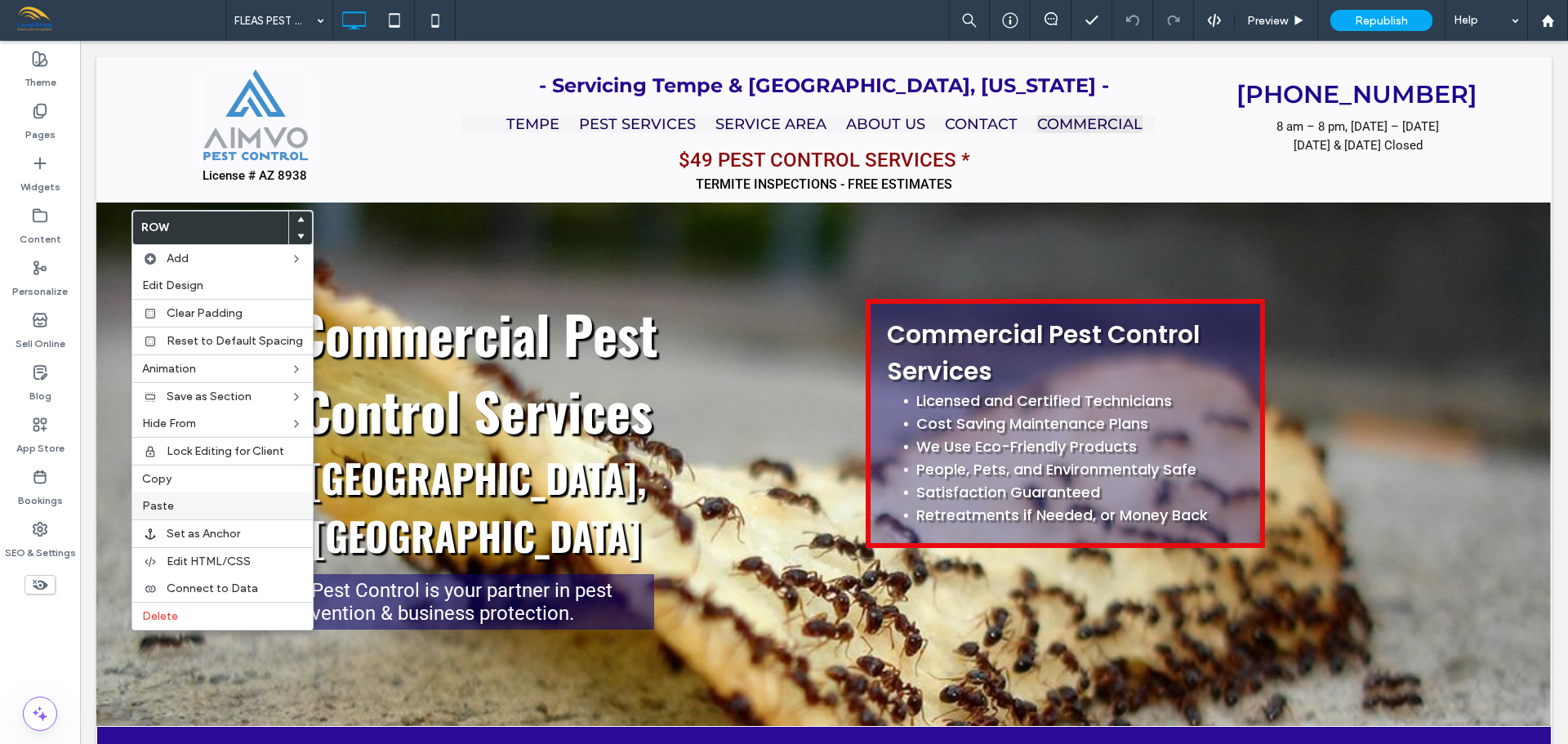
click at [184, 506] on label "Paste" at bounding box center [222, 506] width 161 height 14
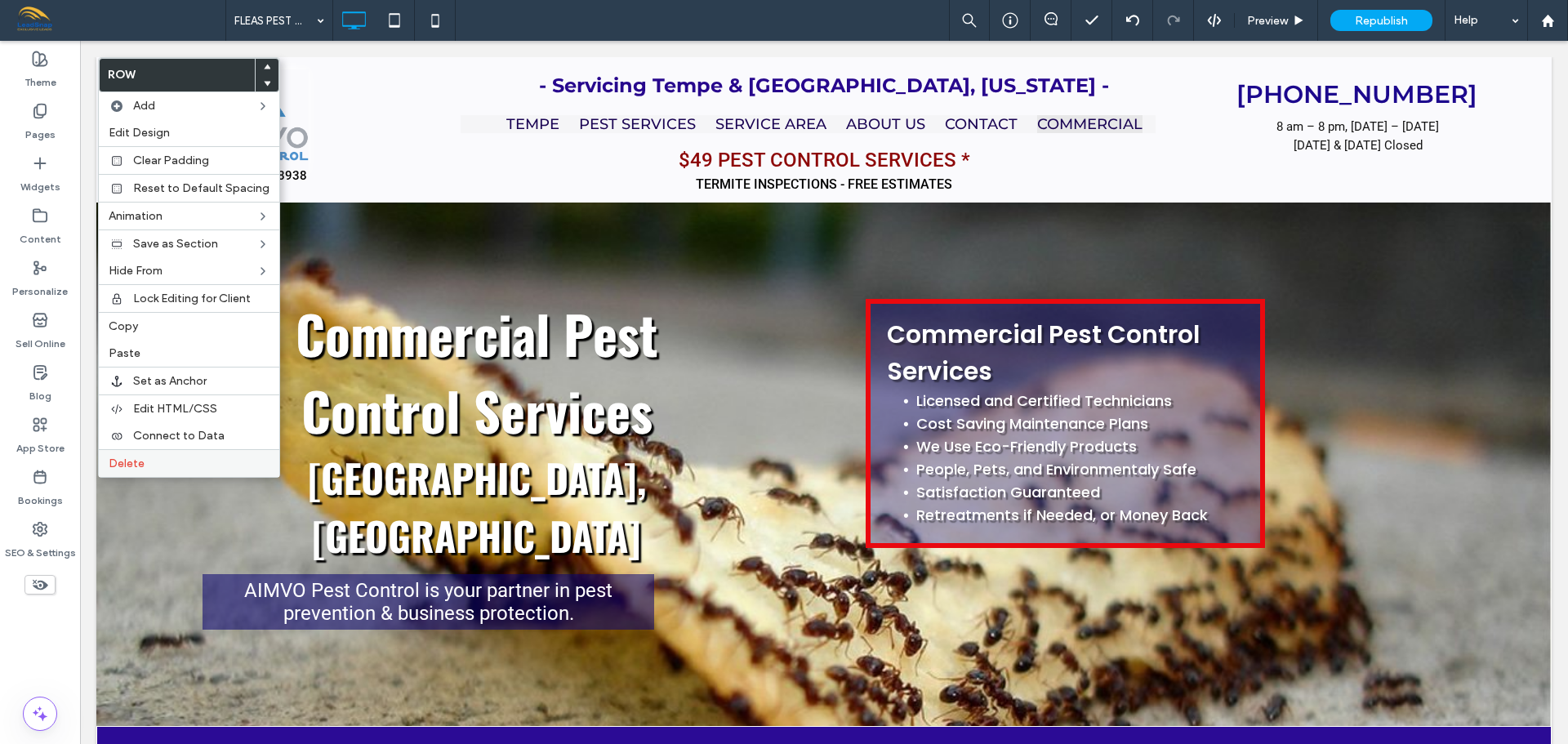
click at [130, 470] on span "Delete" at bounding box center [126, 463] width 36 height 14
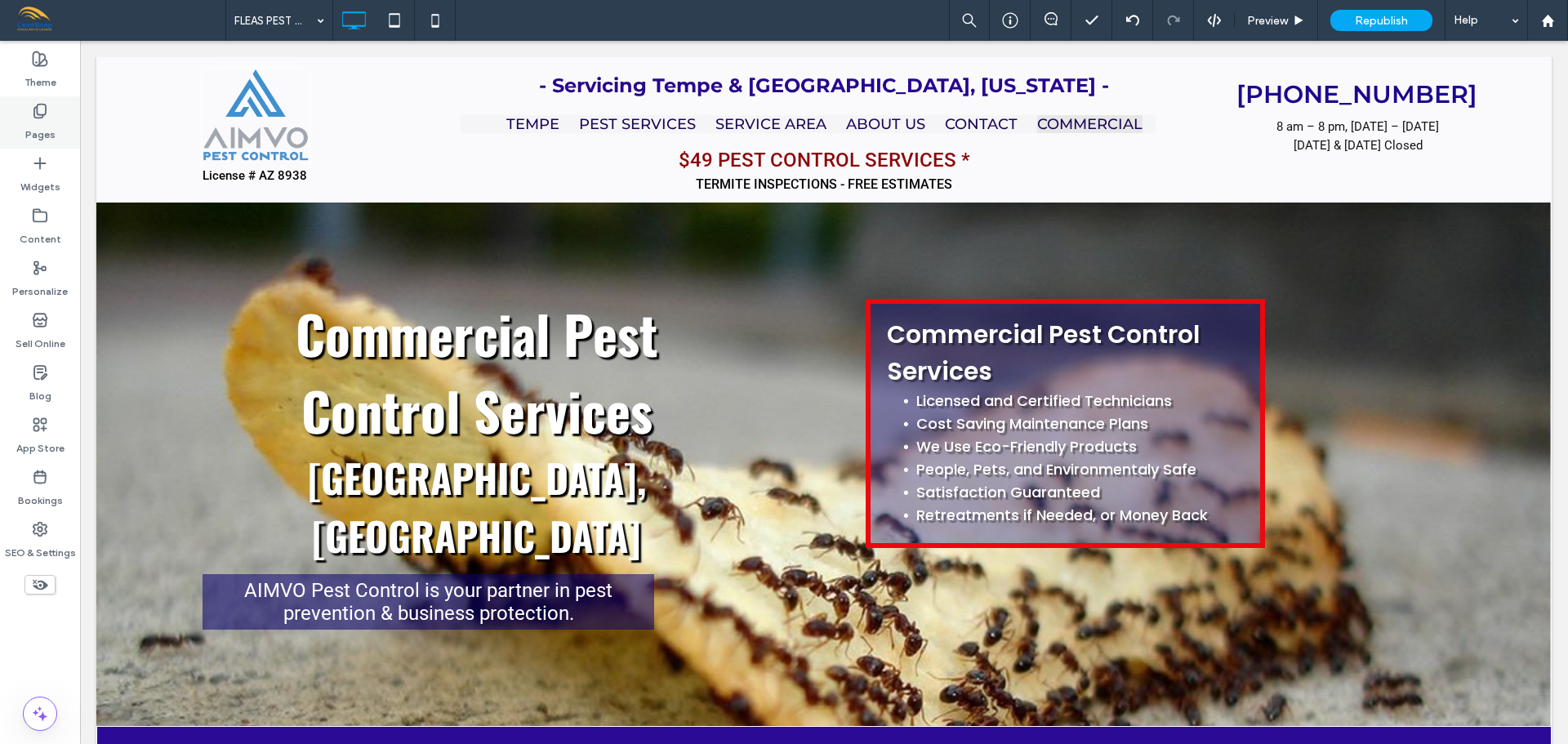
click at [35, 122] on label "Pages" at bounding box center [40, 131] width 30 height 23
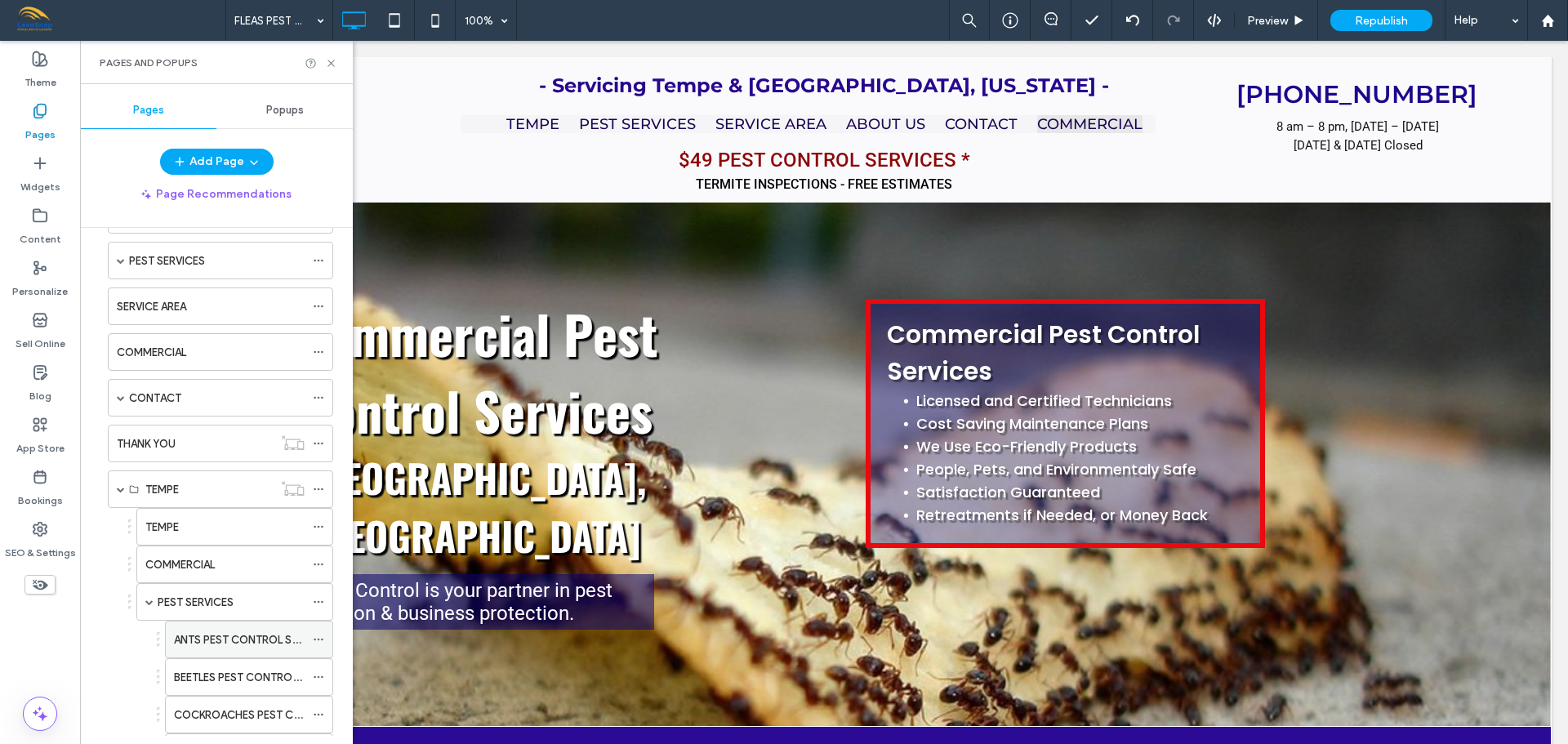
scroll to position [326, 0]
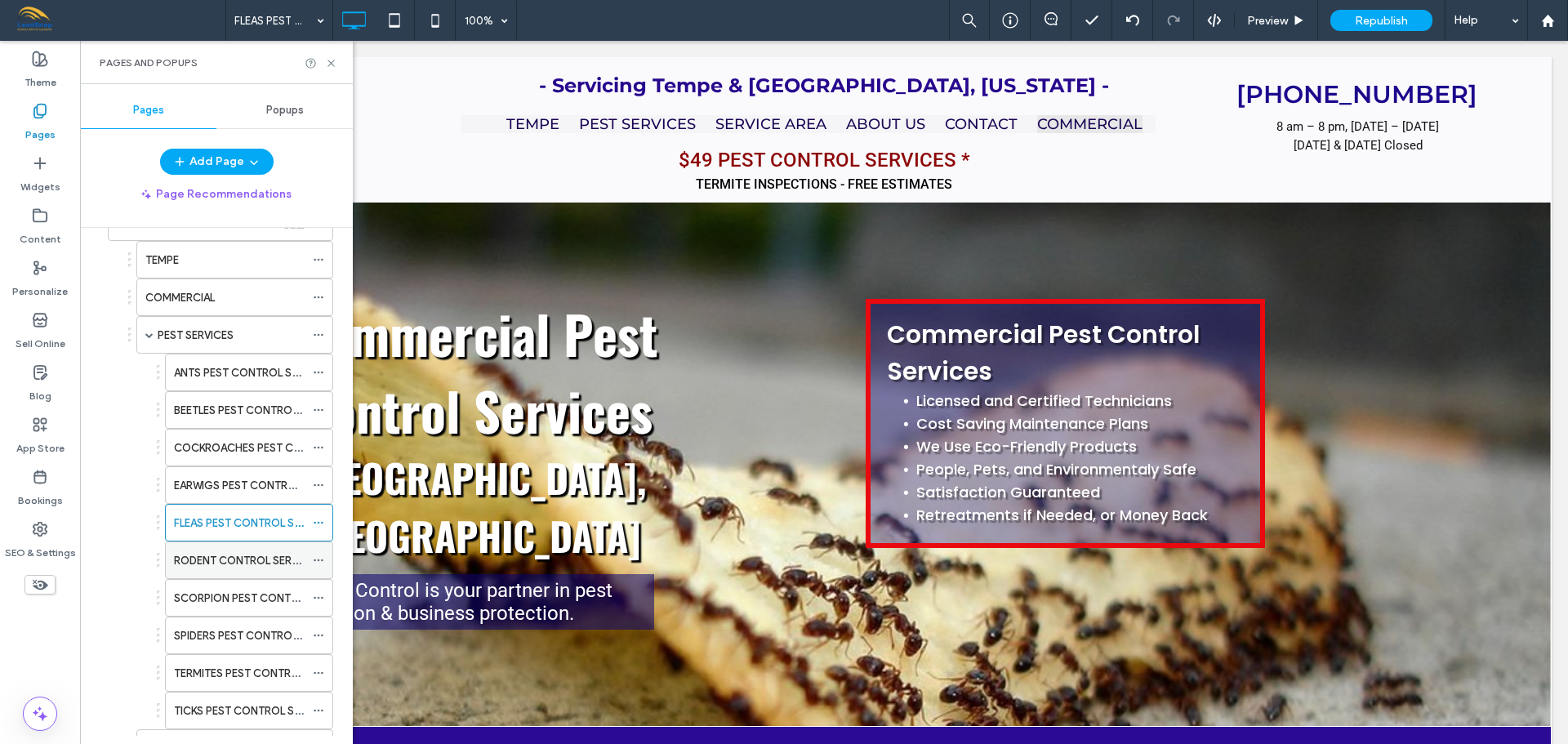
click at [209, 565] on label "RODENT CONTROL SERVICES" at bounding box center [247, 561] width 147 height 29
click at [332, 65] on icon at bounding box center [331, 63] width 13 height 13
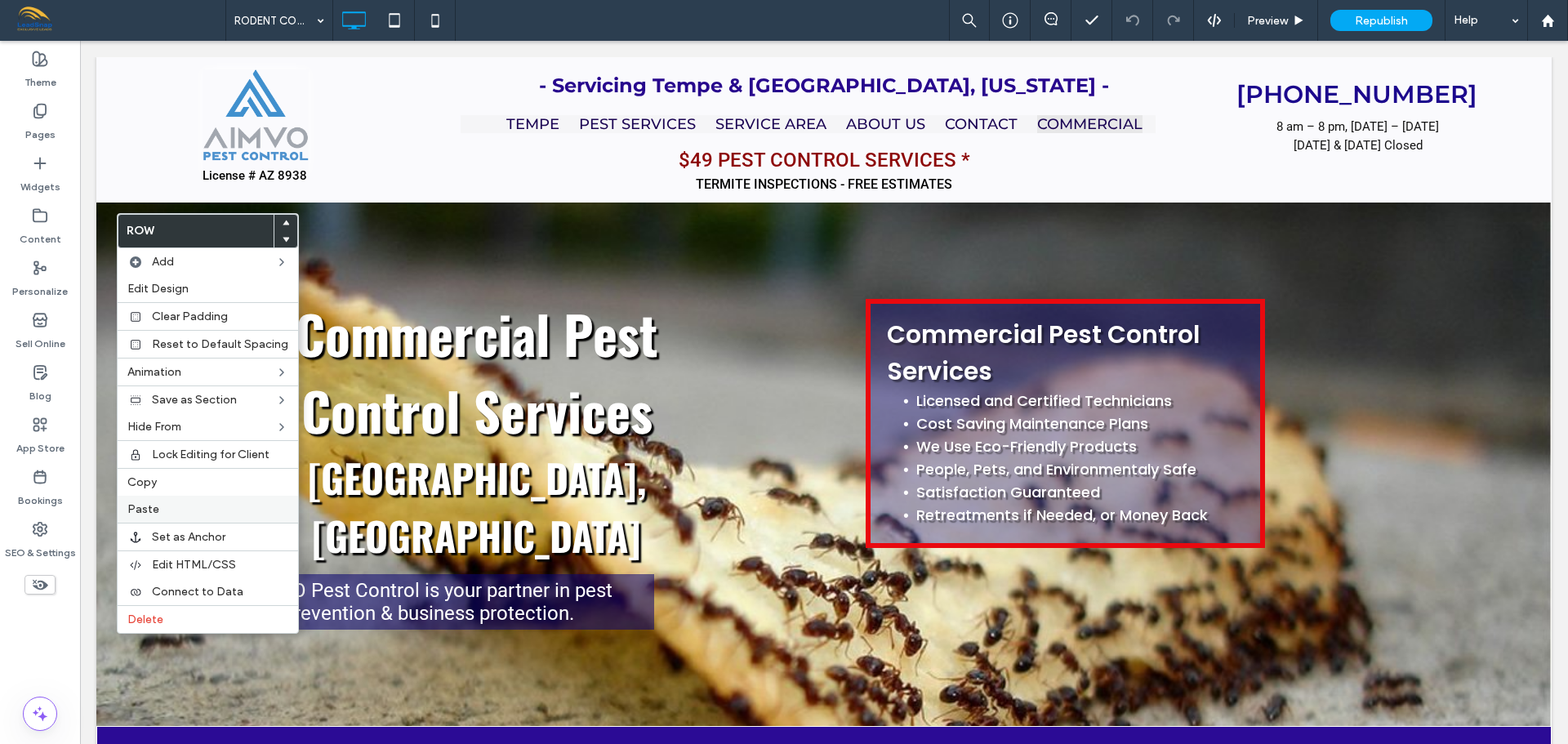
click at [194, 512] on label "Paste" at bounding box center [207, 509] width 161 height 14
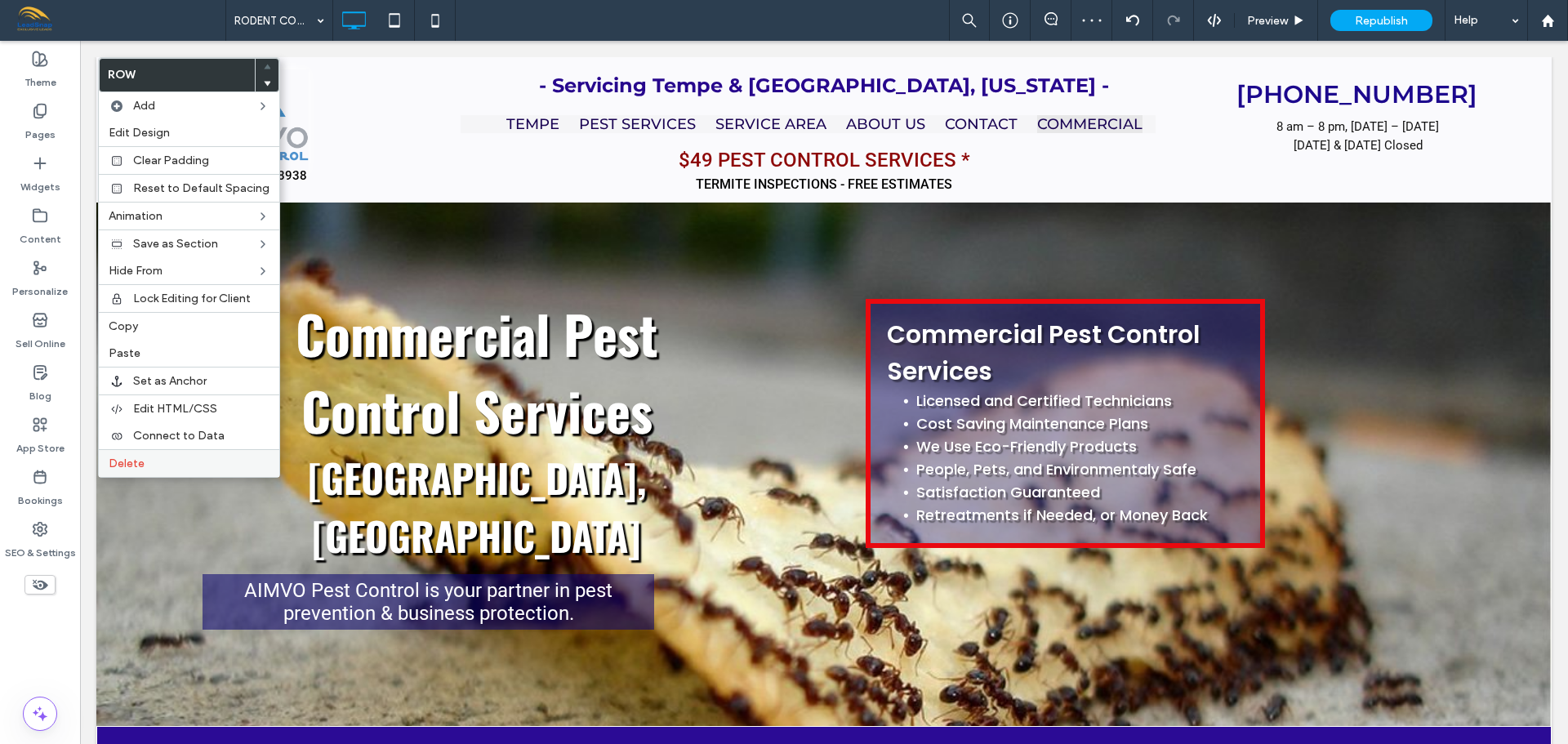
click at [121, 464] on span "Delete" at bounding box center [126, 463] width 36 height 14
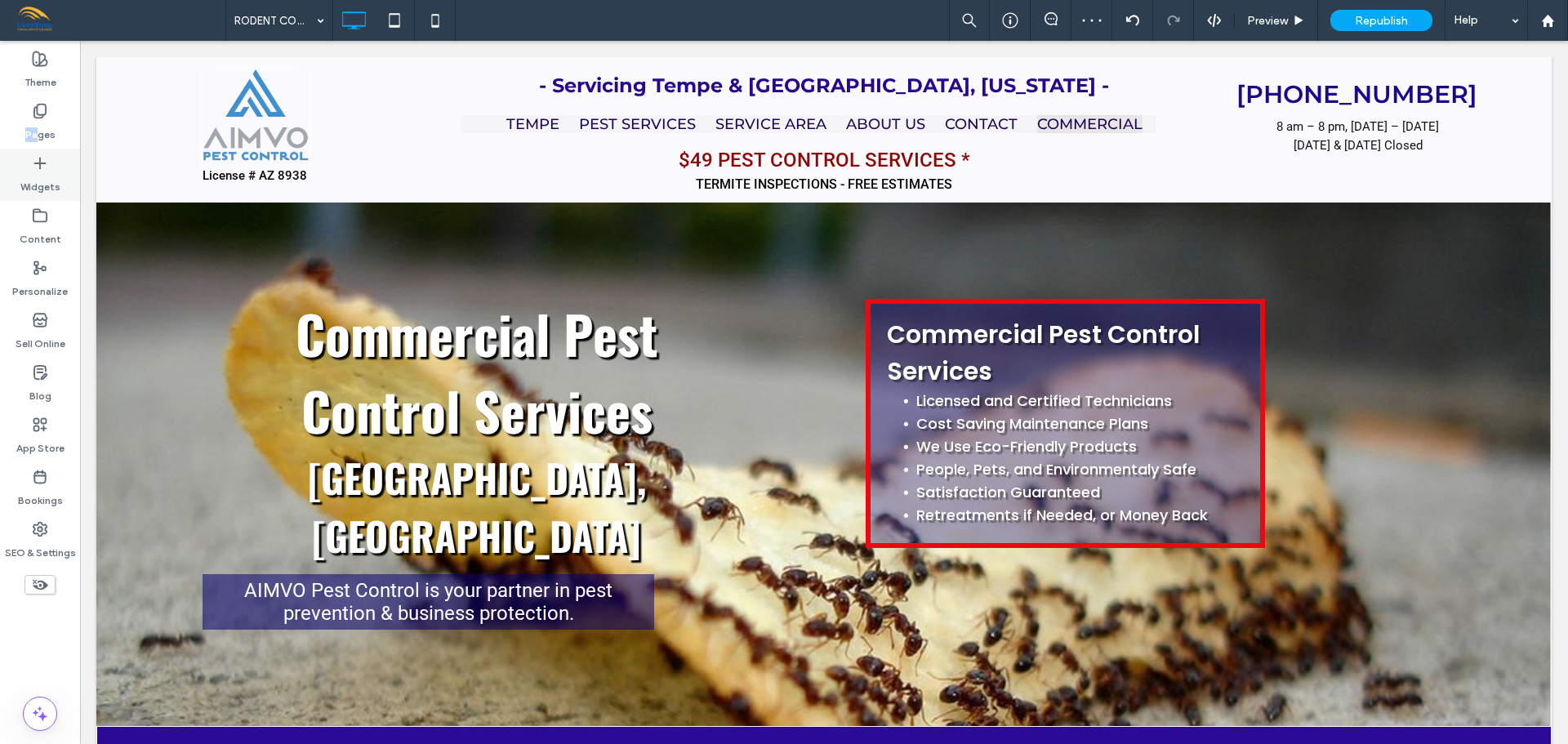
drag, startPoint x: 40, startPoint y: 118, endPoint x: 50, endPoint y: 153, distance: 36.4
click at [40, 126] on div "Pages" at bounding box center [40, 123] width 80 height 52
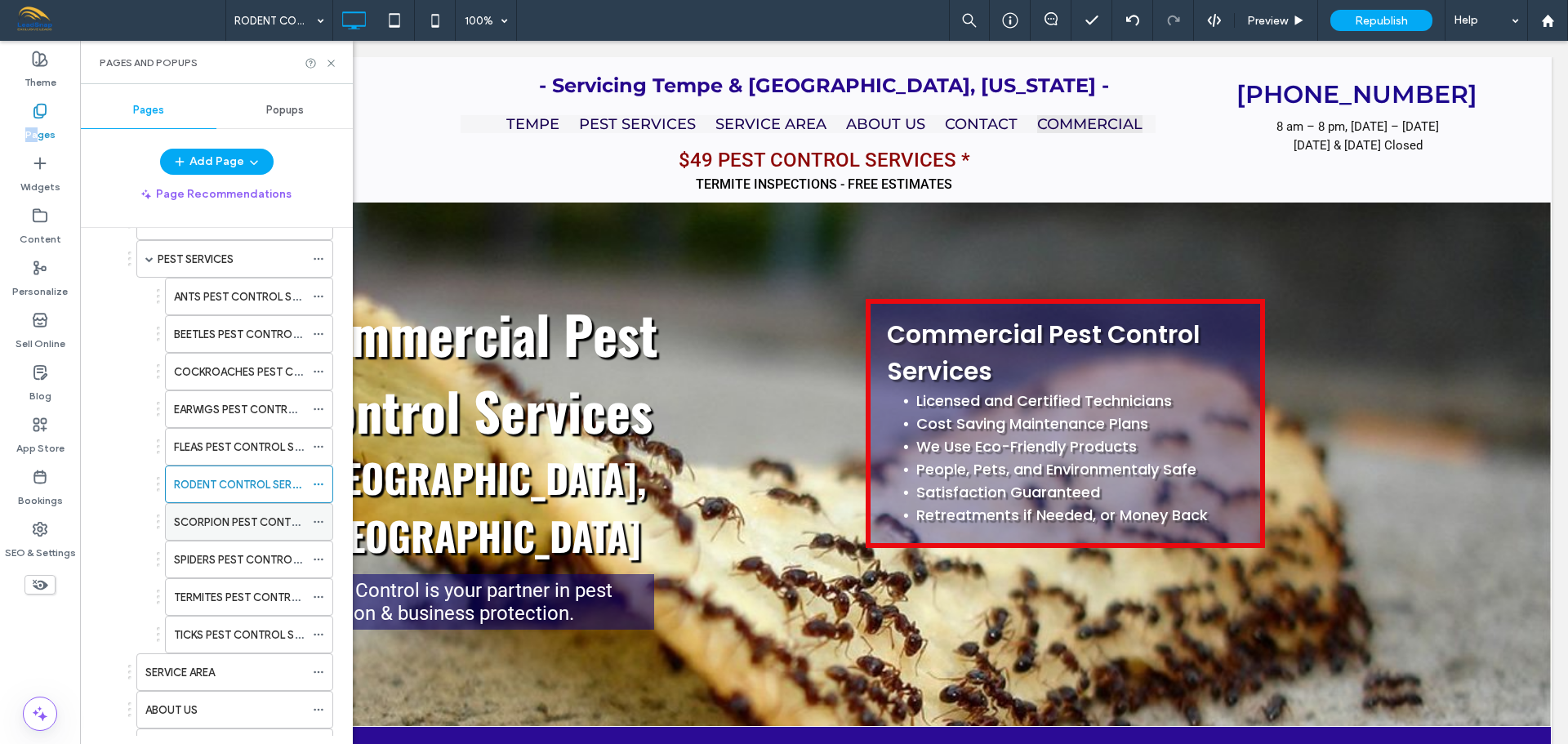
scroll to position [490, 0]
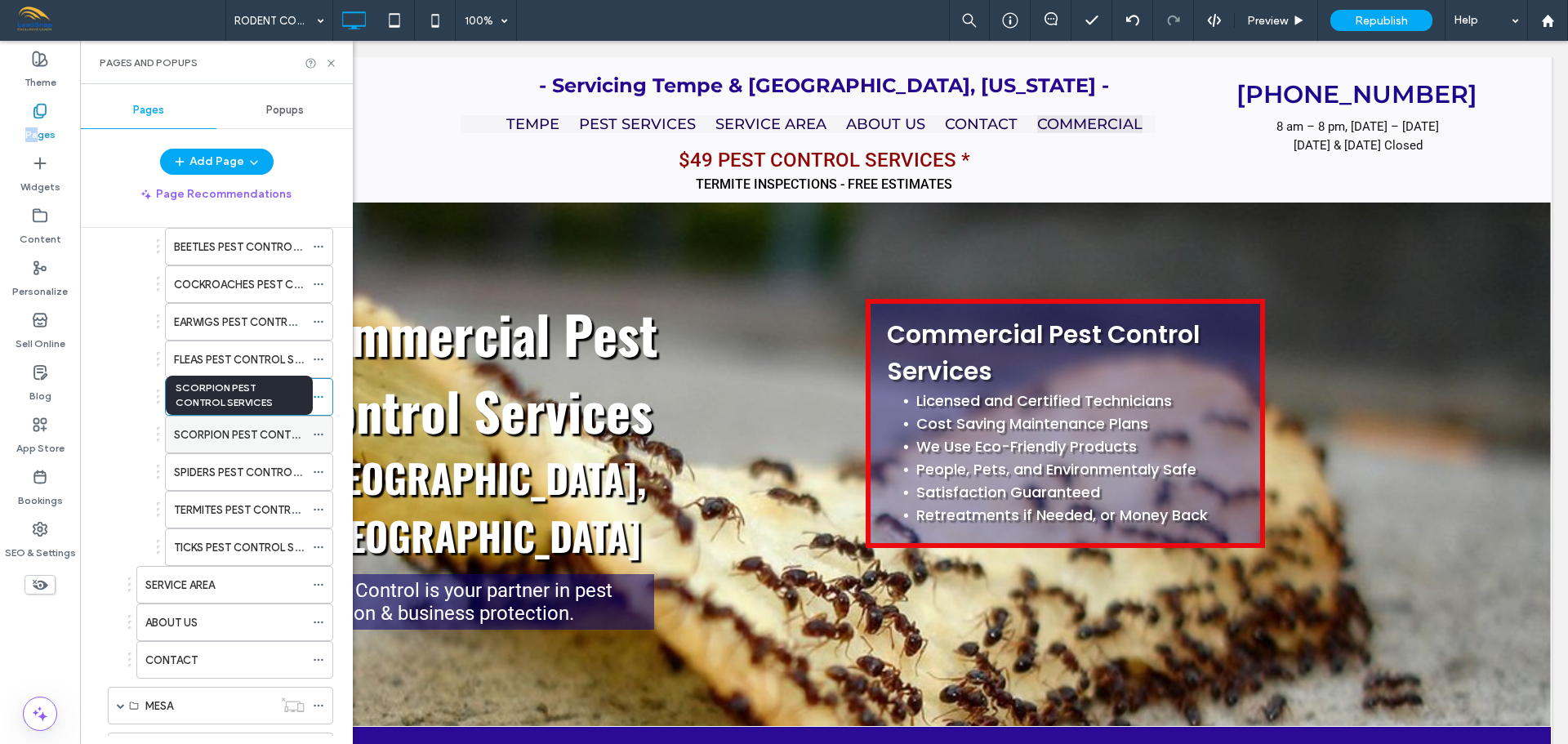
click at [252, 438] on label "SCORPION PEST CONTROL SERVICES" at bounding box center [267, 435] width 188 height 29
click at [332, 59] on icon at bounding box center [331, 63] width 13 height 13
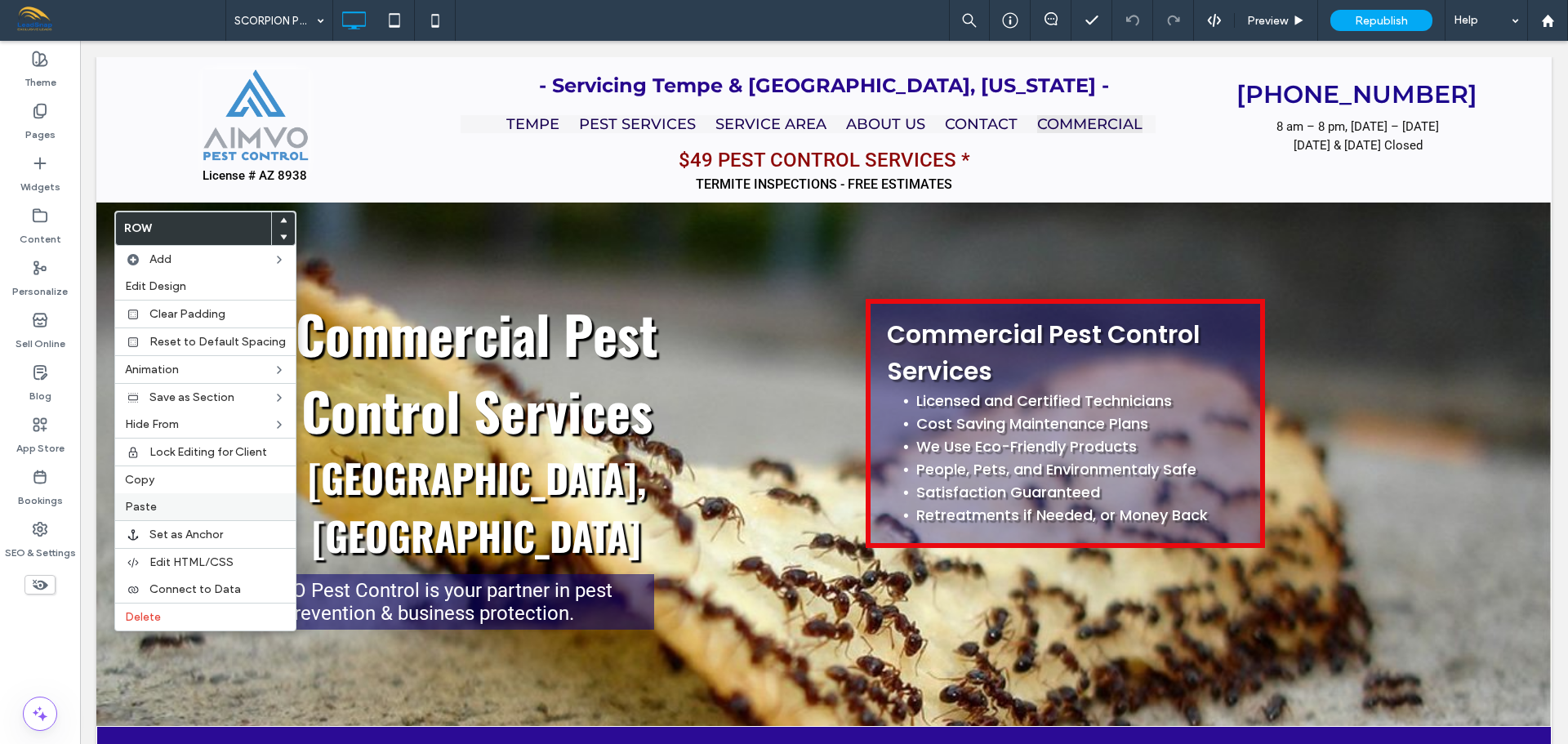
click at [158, 510] on label "Paste" at bounding box center [205, 507] width 161 height 14
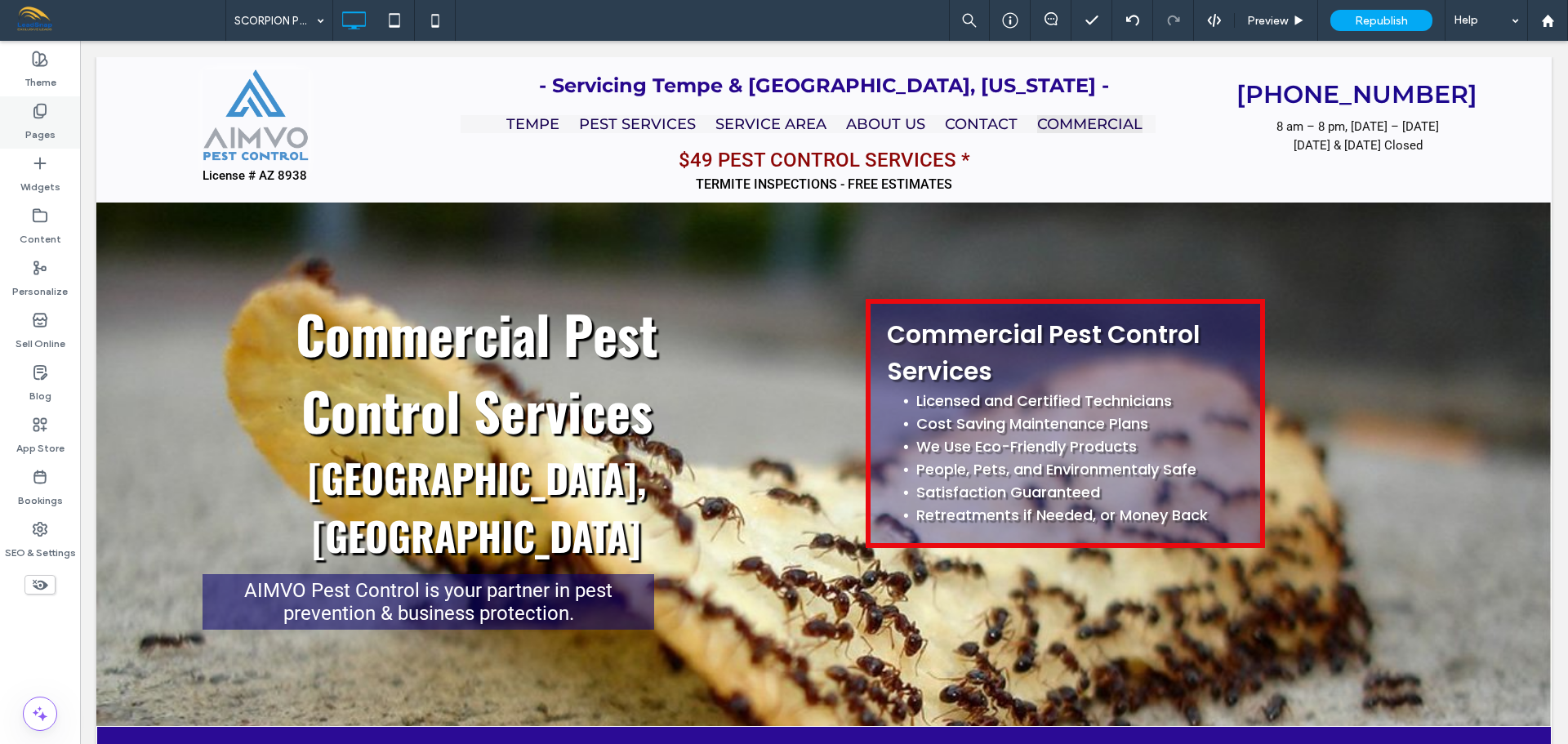
click at [47, 136] on label "Pages" at bounding box center [40, 131] width 30 height 23
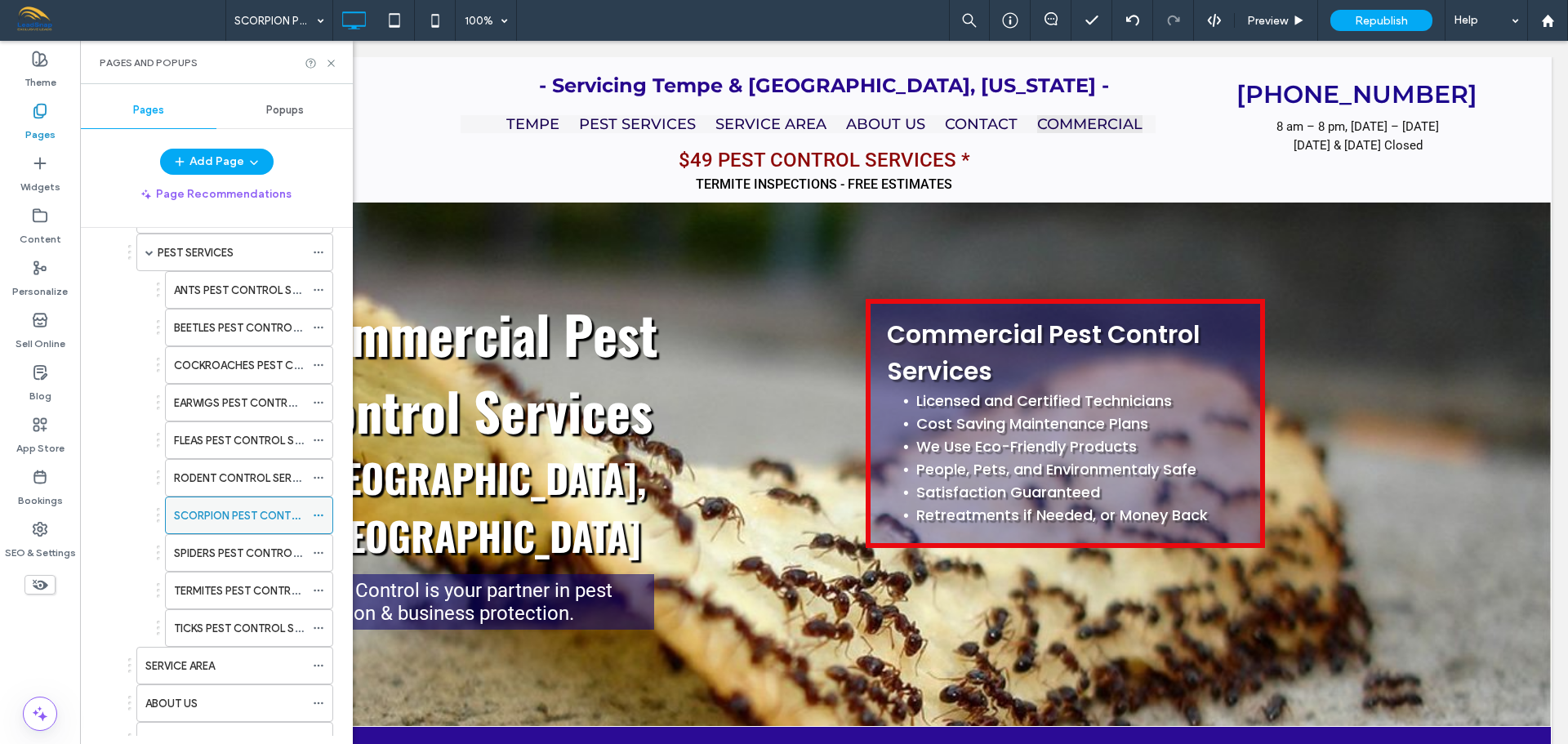
scroll to position [490, 0]
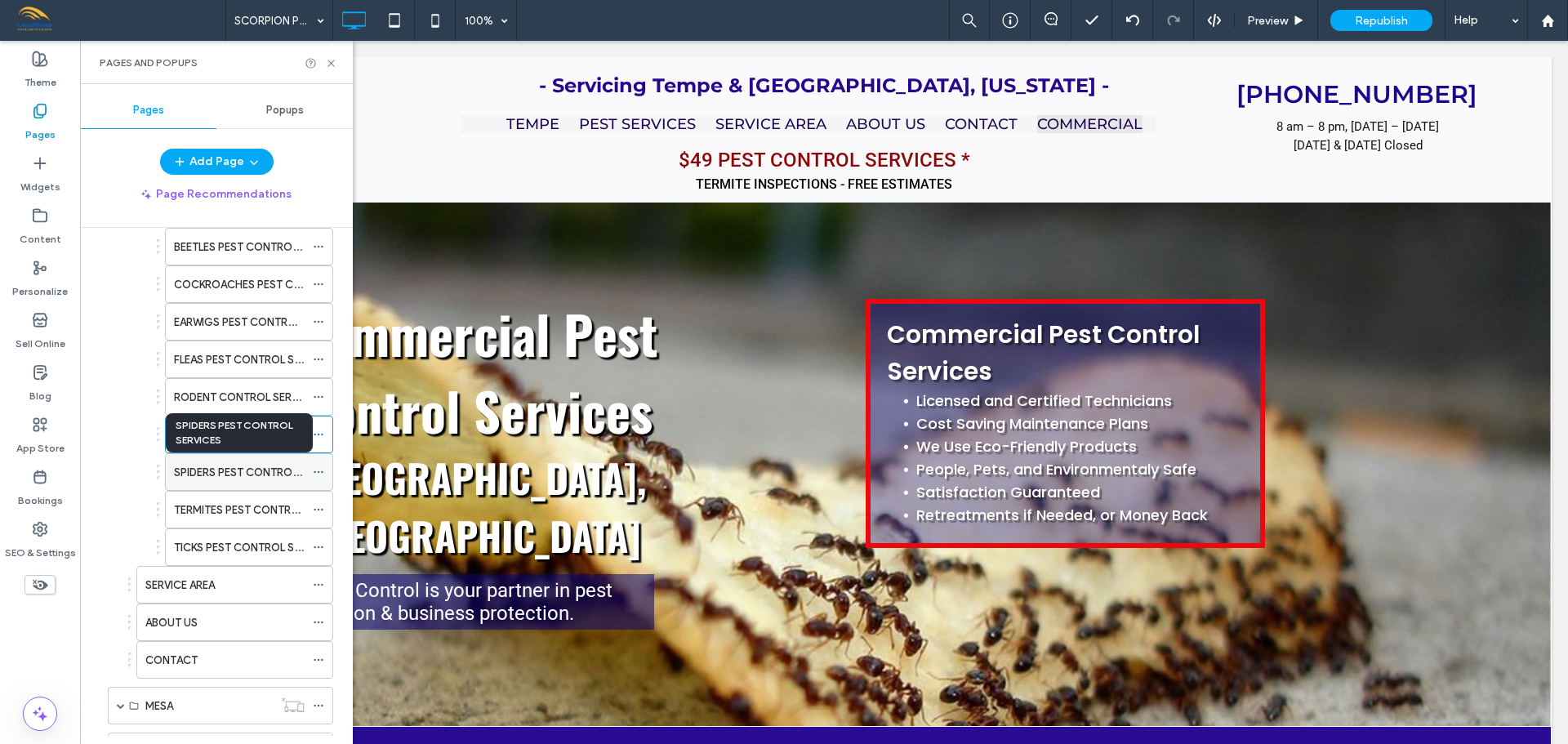
click at [232, 471] on label "SPIDERS PEST CONTROL SERVICES" at bounding box center [261, 473] width 174 height 29
click at [328, 64] on icon at bounding box center [331, 63] width 13 height 13
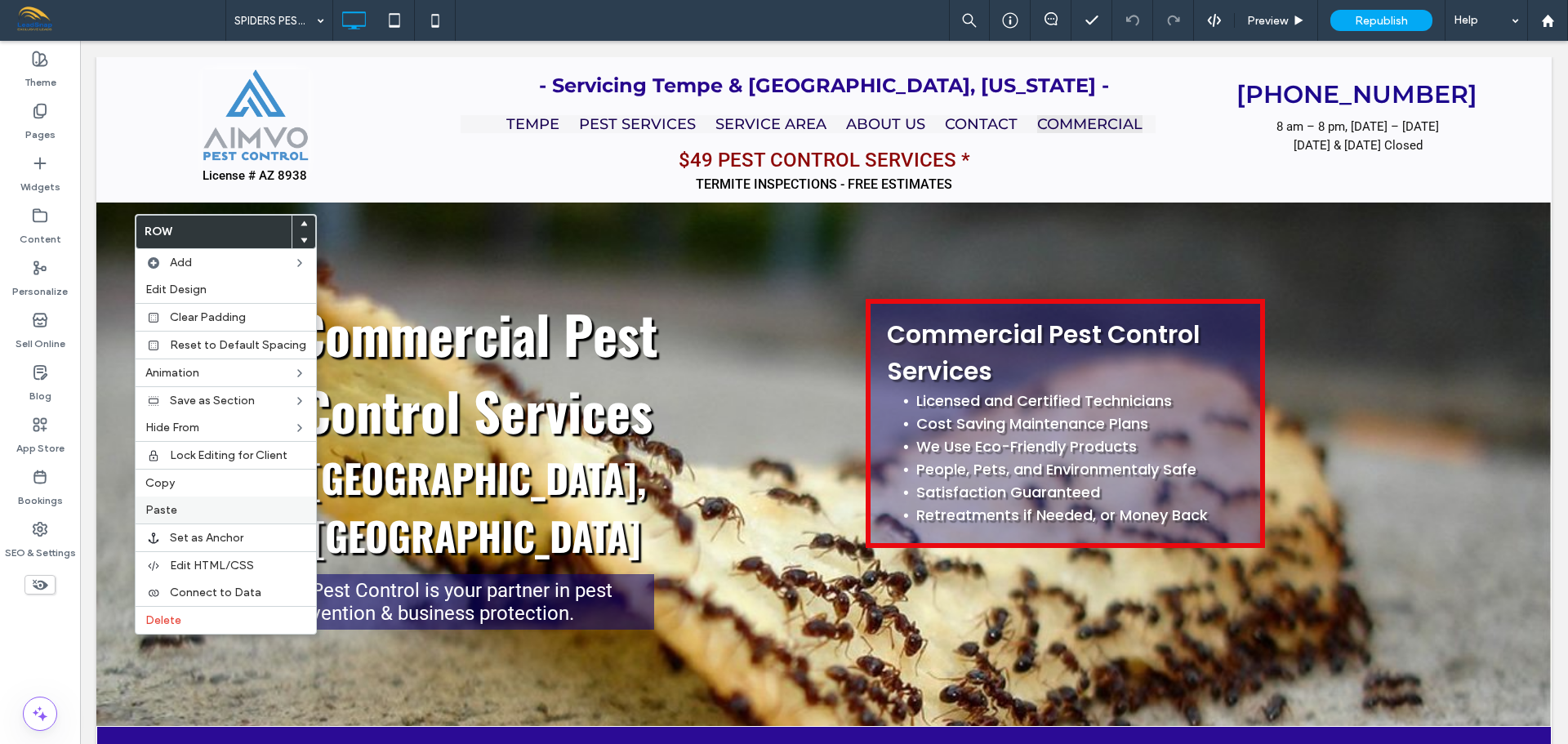
click at [187, 515] on label "Paste" at bounding box center [226, 510] width 161 height 14
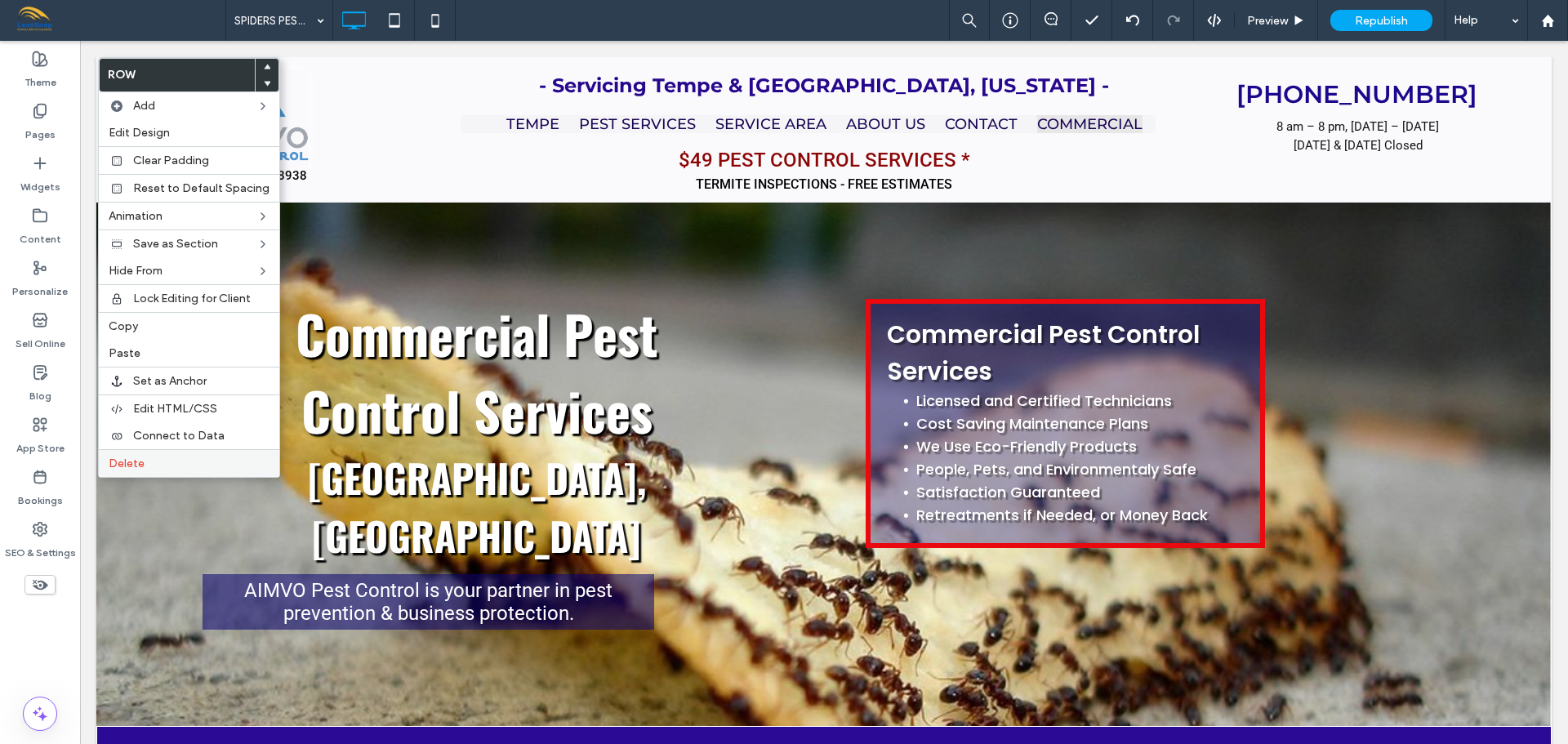
click at [118, 468] on span "Delete" at bounding box center [126, 463] width 36 height 14
